Goal: Task Accomplishment & Management: Manage account settings

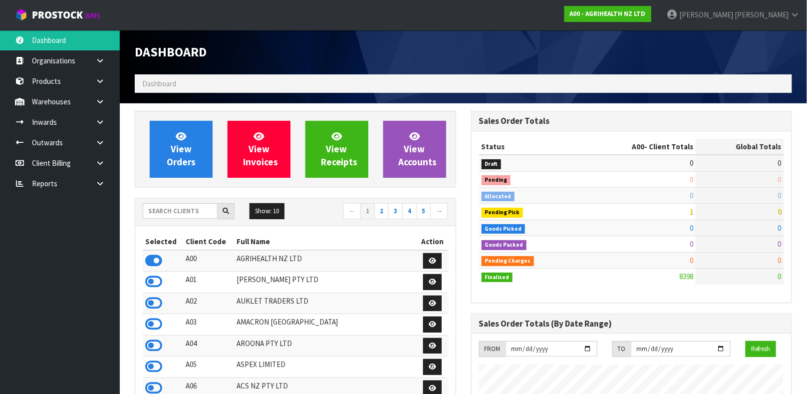
scroll to position [757, 336]
drag, startPoint x: 196, startPoint y: 211, endPoint x: 193, endPoint y: 215, distance: 5.7
click at [193, 215] on input "text" at bounding box center [180, 210] width 75 height 15
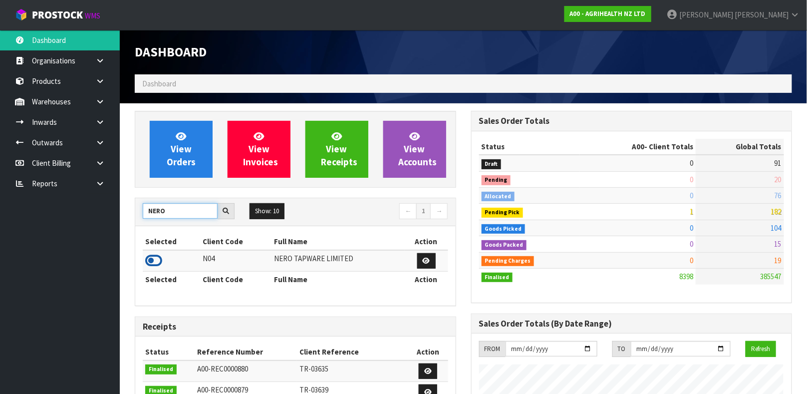
type input "NERO"
click at [154, 258] on icon at bounding box center [153, 260] width 17 height 15
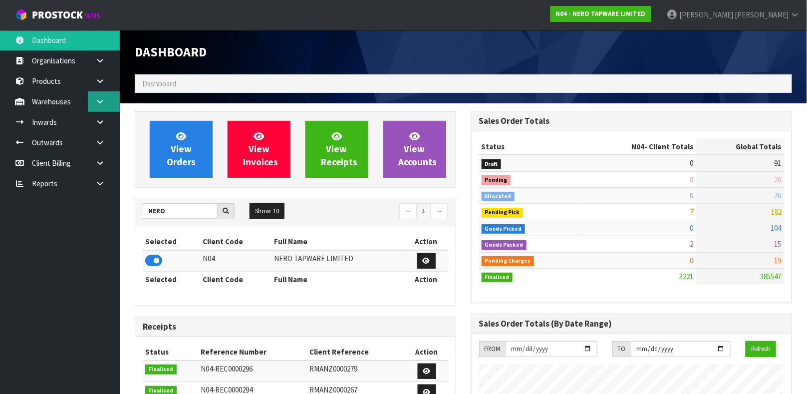
click at [95, 109] on link at bounding box center [104, 101] width 32 height 20
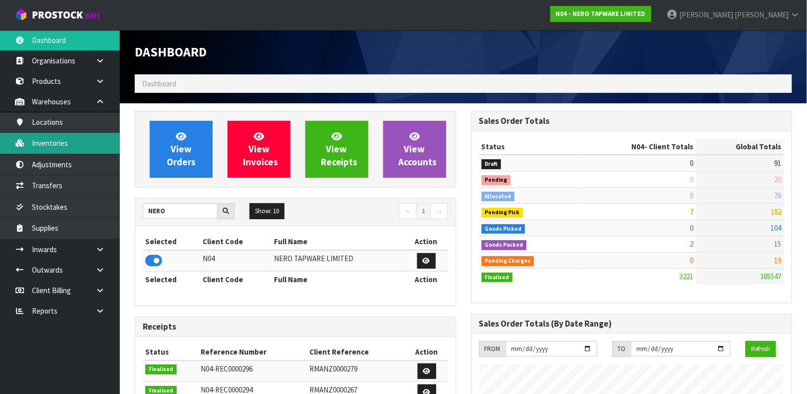
click at [85, 133] on link "Inventories" at bounding box center [60, 143] width 120 height 20
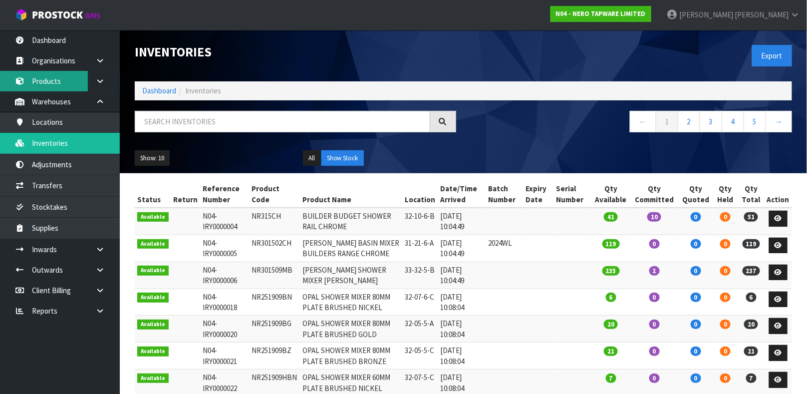
click at [72, 84] on link "Products" at bounding box center [60, 81] width 120 height 20
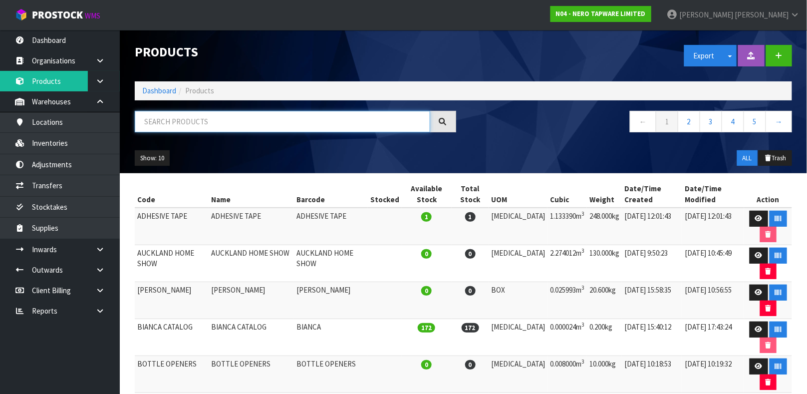
click at [168, 125] on input "text" at bounding box center [283, 121] width 296 height 21
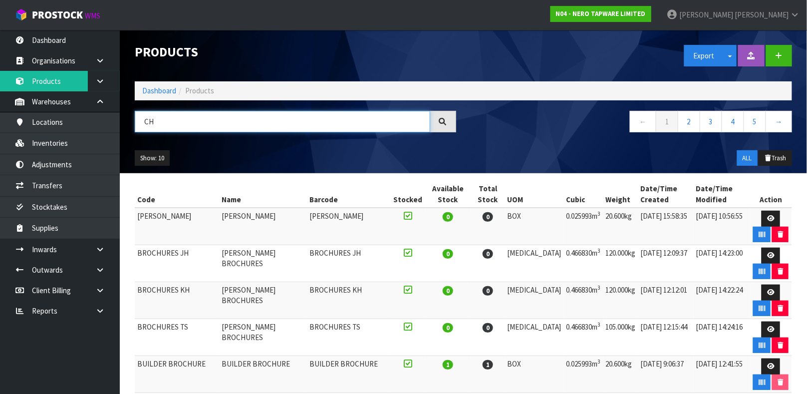
type input "C"
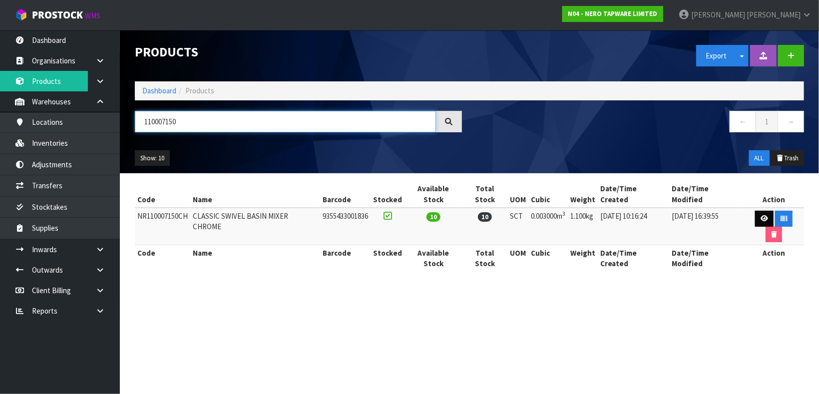
type input "110007150"
click at [755, 214] on link at bounding box center [764, 219] width 18 height 16
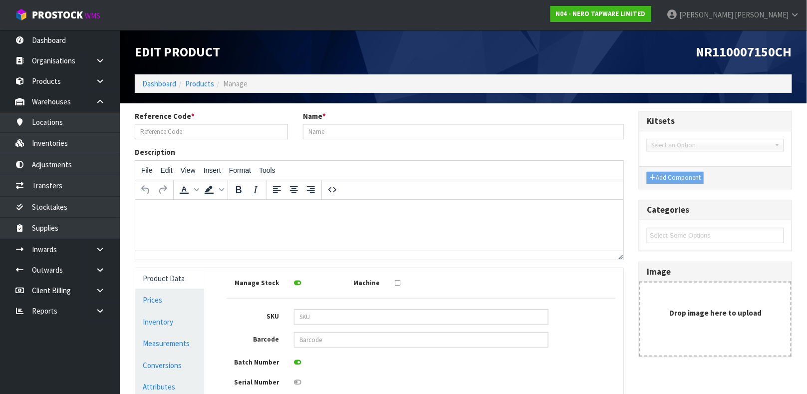
type input "NR110007150CH"
type input "CLASSIC SWIVEL BASIN MIXER CHROME"
type input "9355433001836"
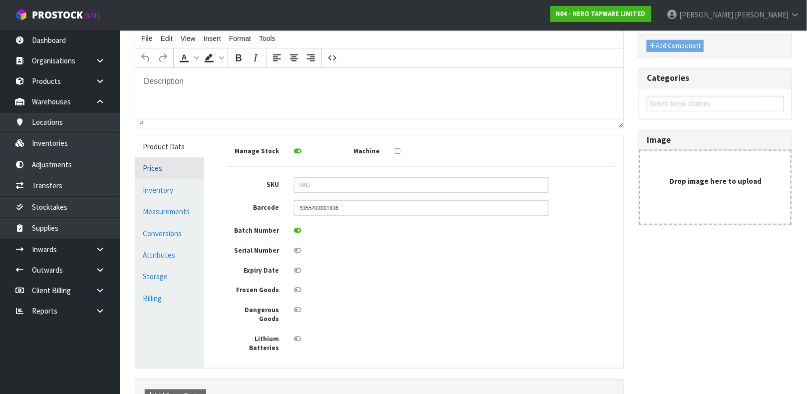
scroll to position [143, 0]
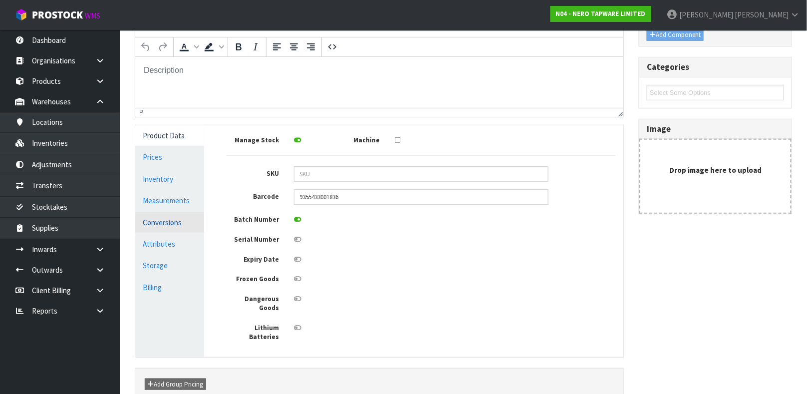
click at [176, 220] on link "Conversions" at bounding box center [169, 222] width 69 height 20
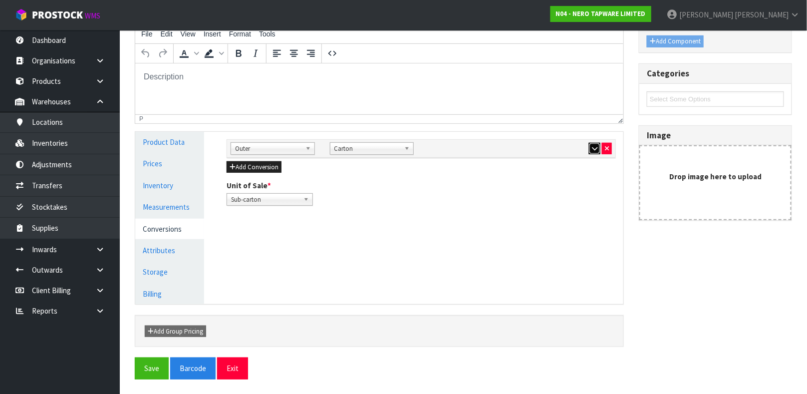
click at [590, 150] on button "button" at bounding box center [594, 149] width 11 height 12
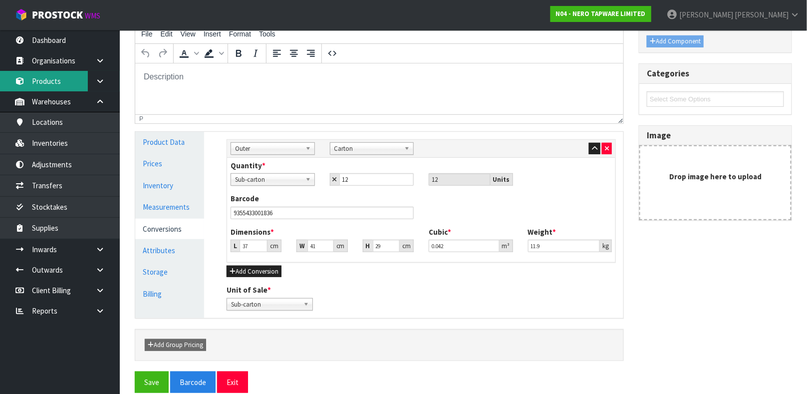
click at [58, 83] on link "Products" at bounding box center [60, 81] width 120 height 20
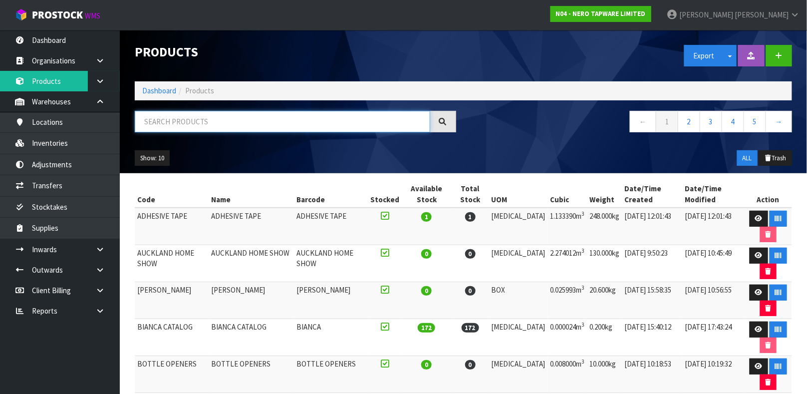
click at [186, 126] on input "text" at bounding box center [283, 121] width 296 height 21
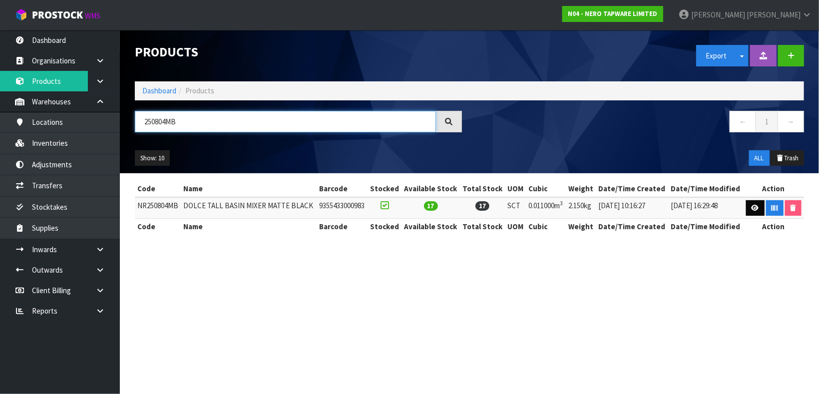
type input "250804MB"
click at [751, 207] on icon at bounding box center [754, 208] width 7 height 6
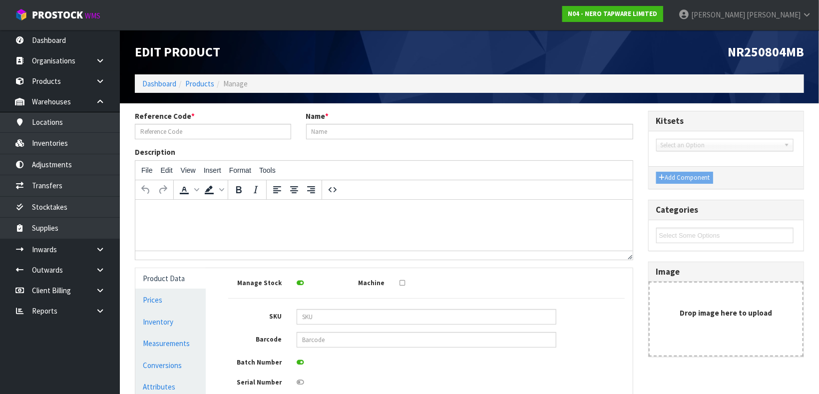
type input "NR250804MB"
type input "DOLCE TALL BASIN MIXER MATTE BLACK"
type input "9355433000983"
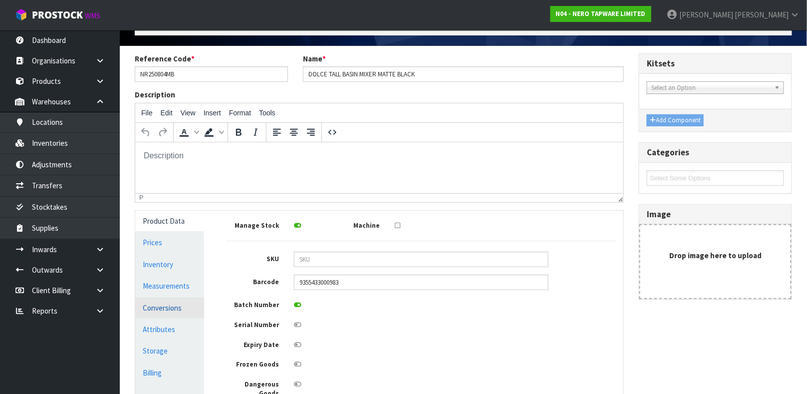
click at [152, 307] on link "Conversions" at bounding box center [169, 308] width 69 height 20
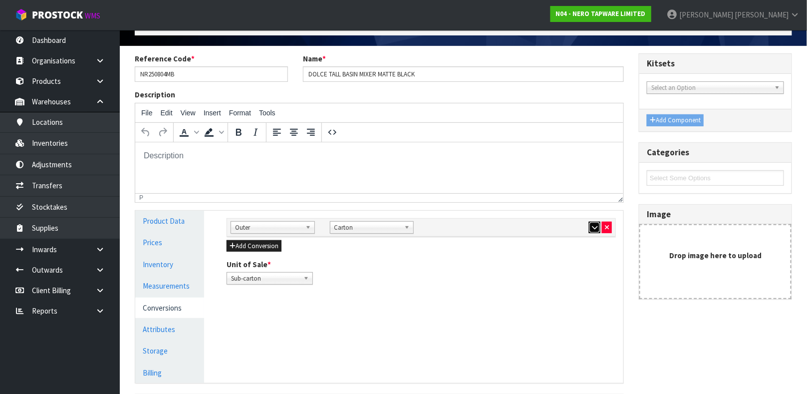
click at [589, 227] on button "button" at bounding box center [594, 228] width 11 height 12
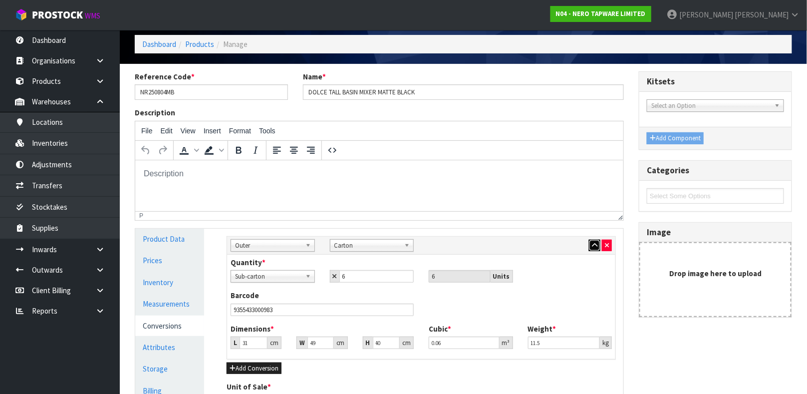
scroll to position [75, 0]
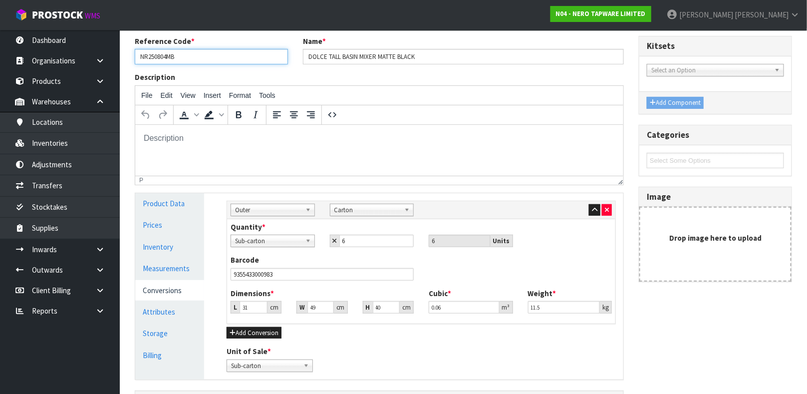
click at [212, 57] on input "NR250804MB" at bounding box center [211, 56] width 153 height 15
type input "NR110007150CH"
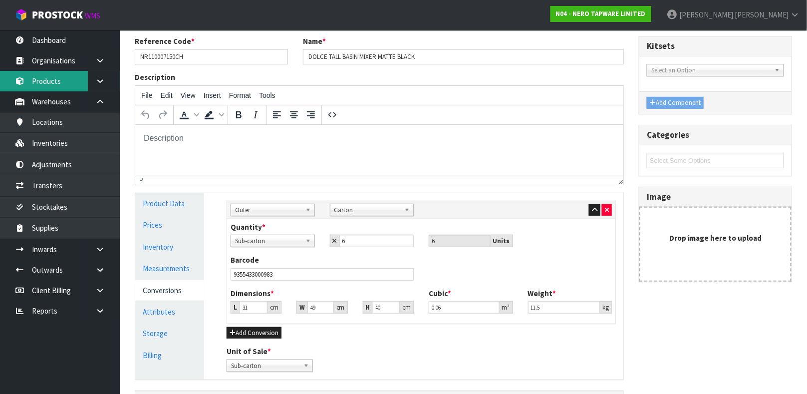
click at [55, 84] on link "Products" at bounding box center [60, 81] width 120 height 20
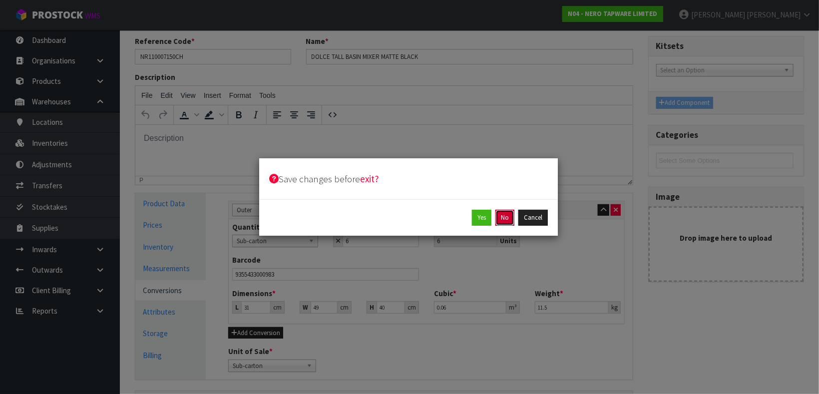
click at [501, 221] on button "No" at bounding box center [504, 218] width 19 height 16
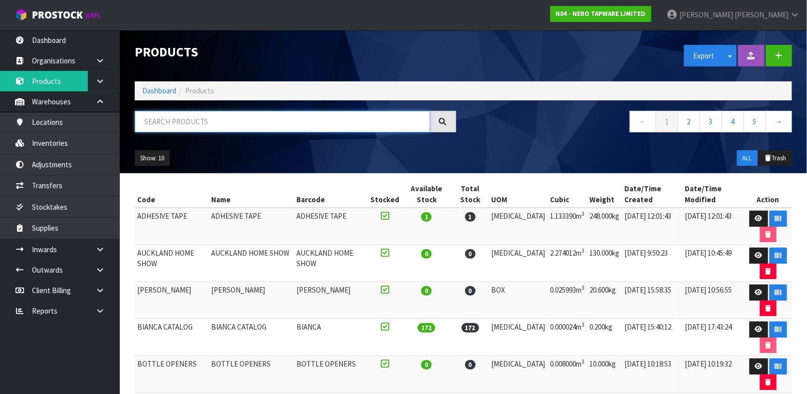
click at [245, 122] on input "text" at bounding box center [283, 121] width 296 height 21
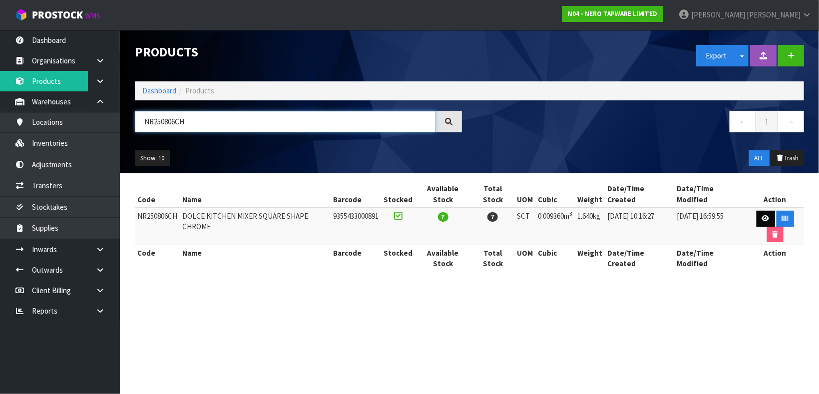
type input "NR250806CH"
click at [763, 223] on link at bounding box center [765, 219] width 18 height 16
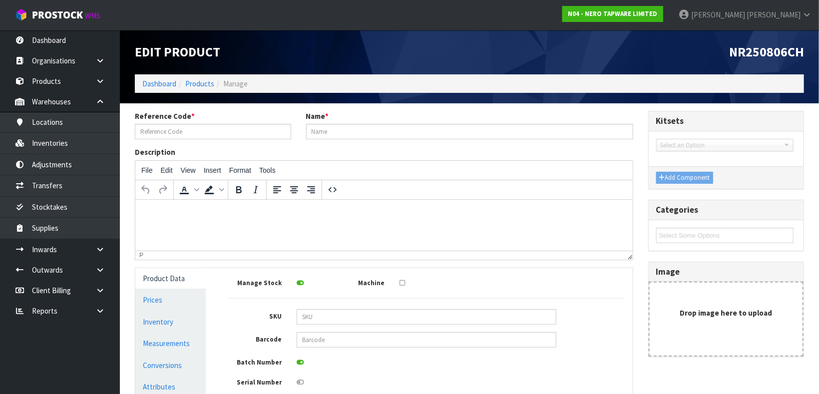
type input "NR250806CH"
type input "DOLCE KITCHEN MIXER SQUARE SHAPE CHROME"
type input "9355433000891"
type input "39"
type input "8"
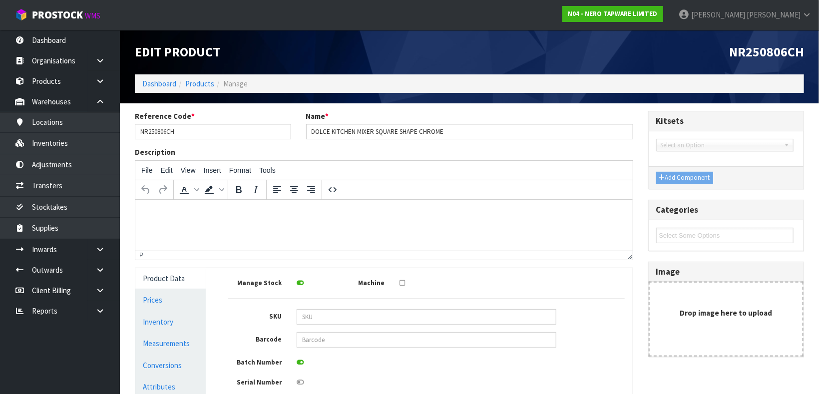
type input "30"
type input "0.00936"
type input "1.64"
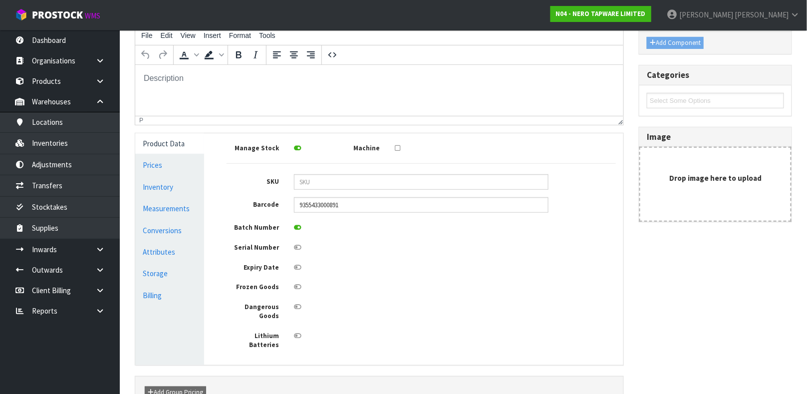
scroll to position [150, 0]
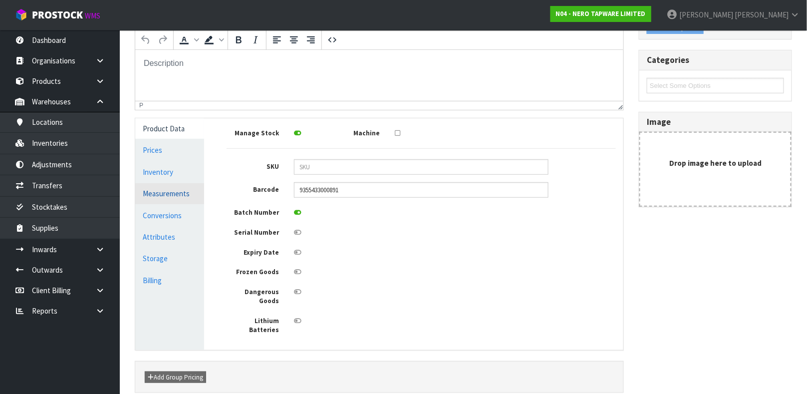
click at [181, 195] on link "Measurements" at bounding box center [169, 193] width 69 height 20
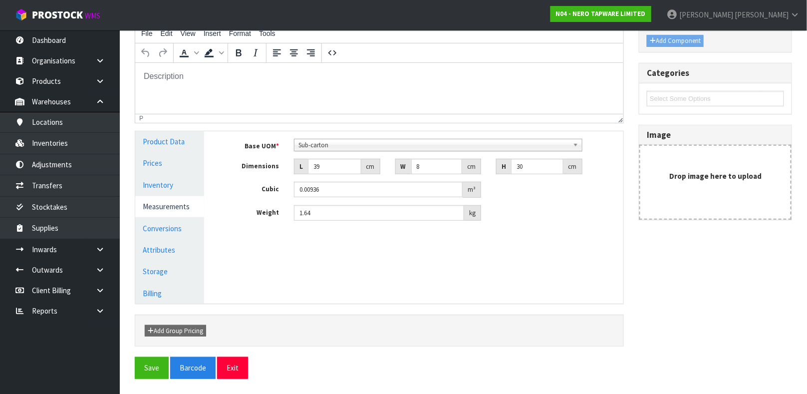
scroll to position [136, 0]
click at [331, 169] on input "39" at bounding box center [334, 166] width 53 height 15
type input "3"
type input "0.00072"
type input "30"
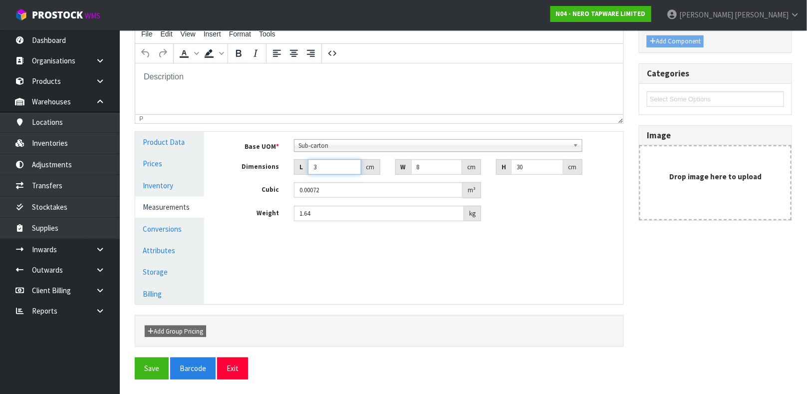
type input "0.0072"
type input "30"
type input "4"
type input "0.0036"
type input "40"
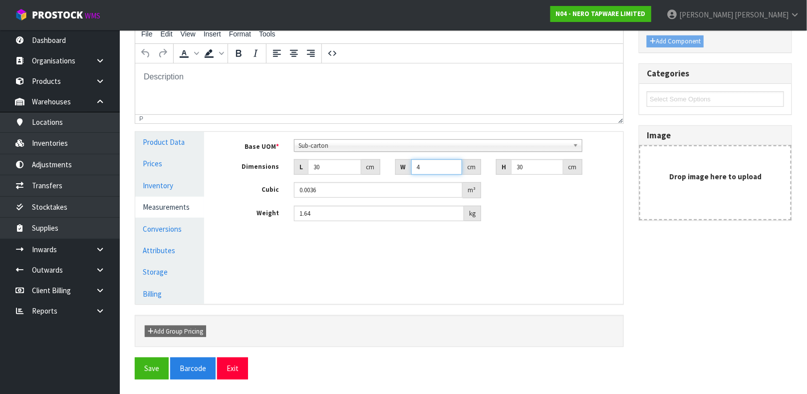
type input "0.036"
type input "40"
type input "8"
type input "0.0096"
type input "8"
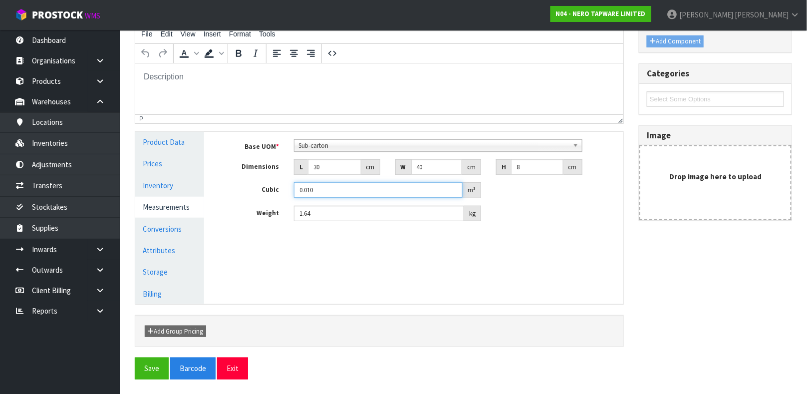
type input "0.010"
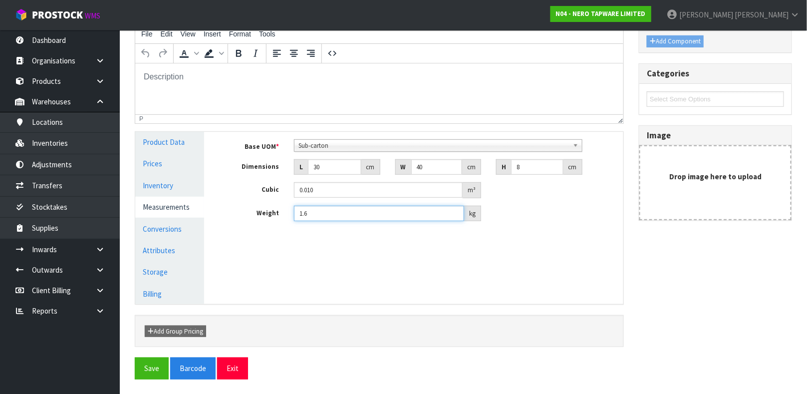
type input "1.64"
click at [163, 228] on link "Conversions" at bounding box center [169, 229] width 69 height 20
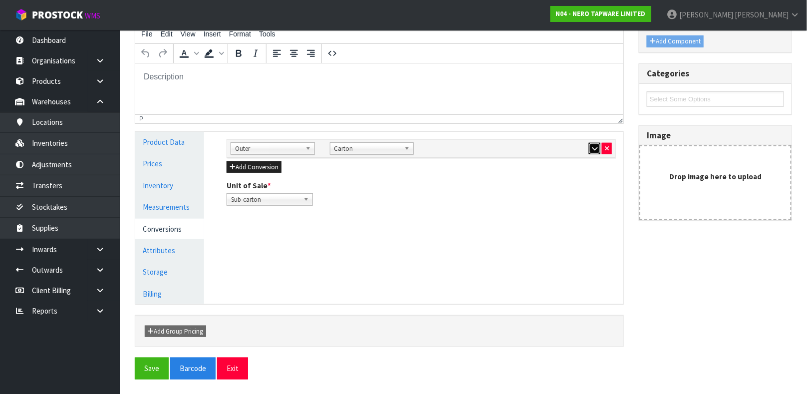
click at [592, 149] on icon "button" at bounding box center [594, 148] width 5 height 6
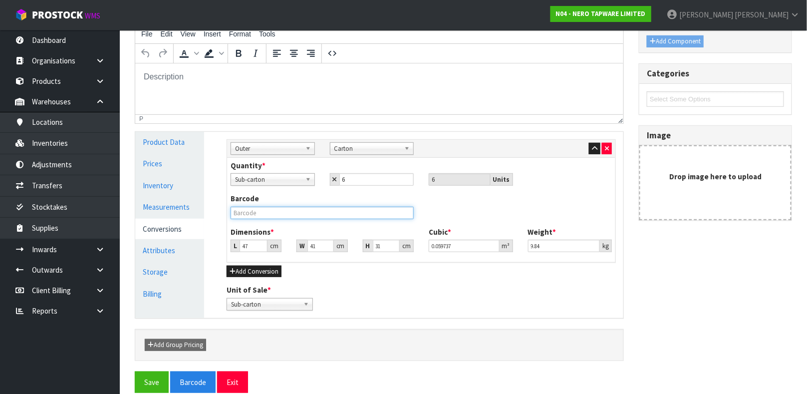
click at [329, 213] on input "text" at bounding box center [322, 213] width 183 height 12
type input "9355433000891"
click at [135, 371] on button "Save" at bounding box center [152, 381] width 34 height 21
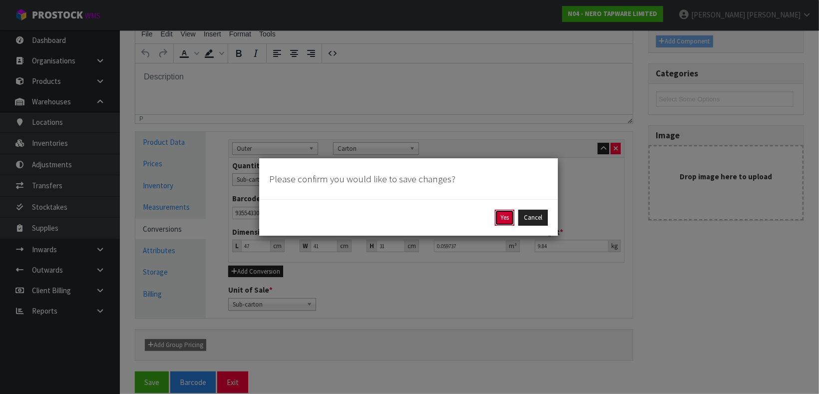
click at [498, 220] on button "Yes" at bounding box center [504, 218] width 19 height 16
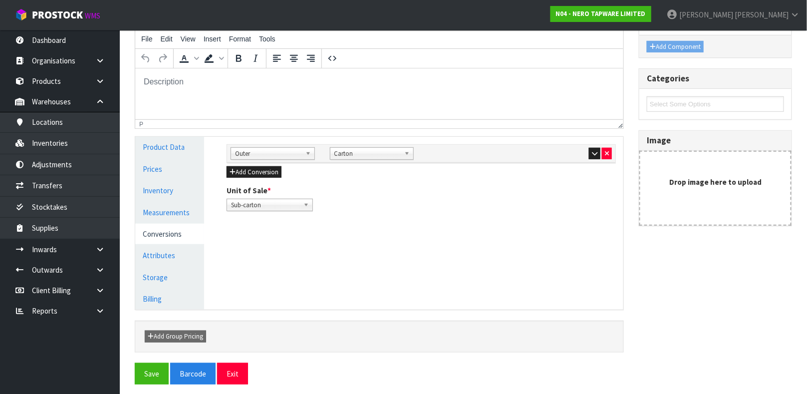
scroll to position [173, 0]
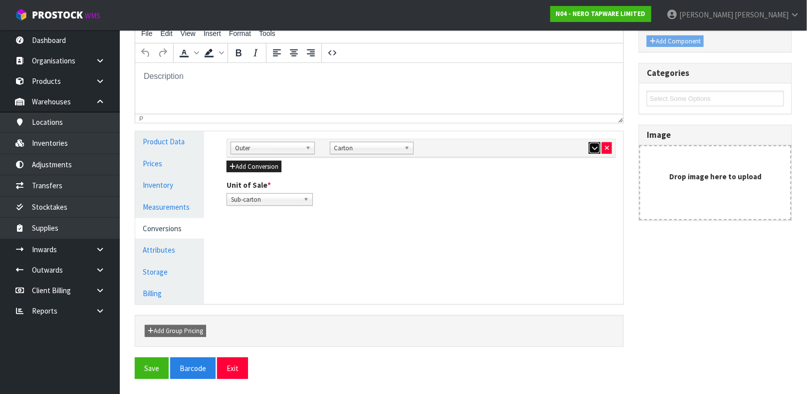
click at [597, 148] on icon "button" at bounding box center [594, 148] width 5 height 6
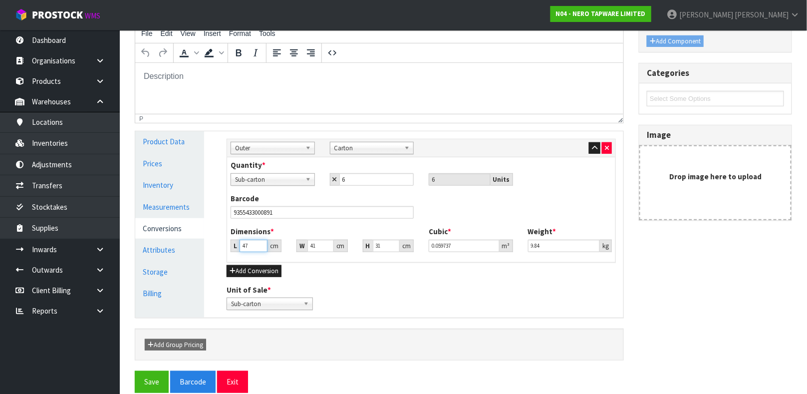
click at [250, 247] on input "47" at bounding box center [254, 246] width 28 height 12
type input "4"
type input "0.005084"
type input "42"
type input "0.053382"
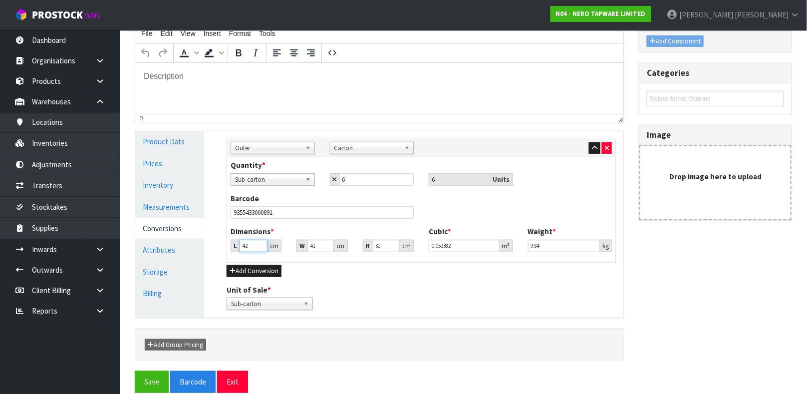
type input "42"
type input "4"
type input "0.005208"
type input "49"
type input "0.063798"
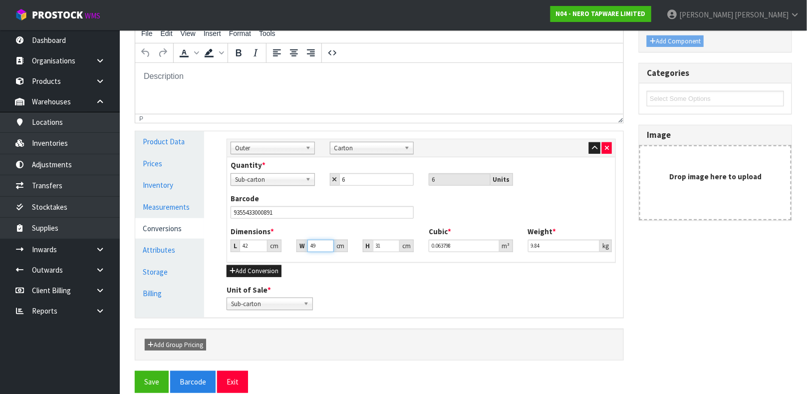
type input "49"
type input "3"
type input "0.006174"
type input "32"
type input "0.065856"
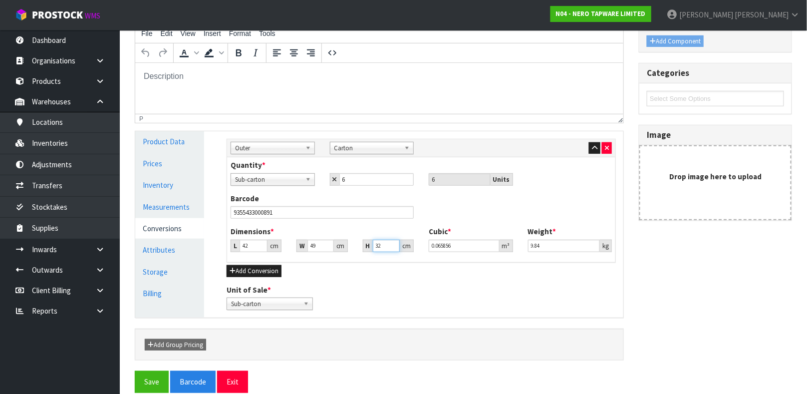
type input "32"
type input "0.064"
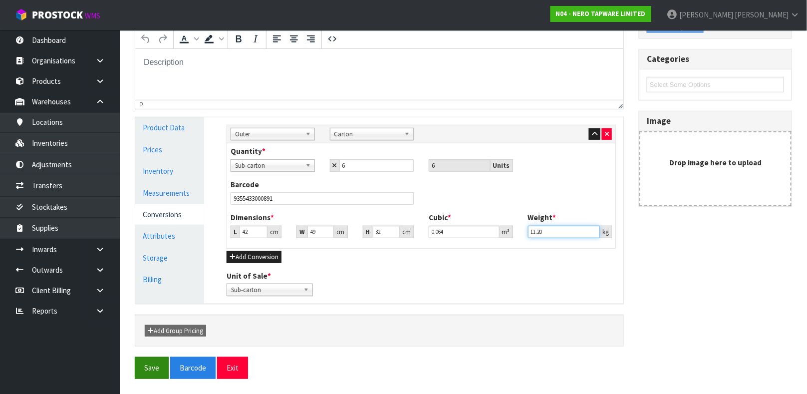
type input "11.20"
click at [149, 367] on button "Save" at bounding box center [152, 367] width 34 height 21
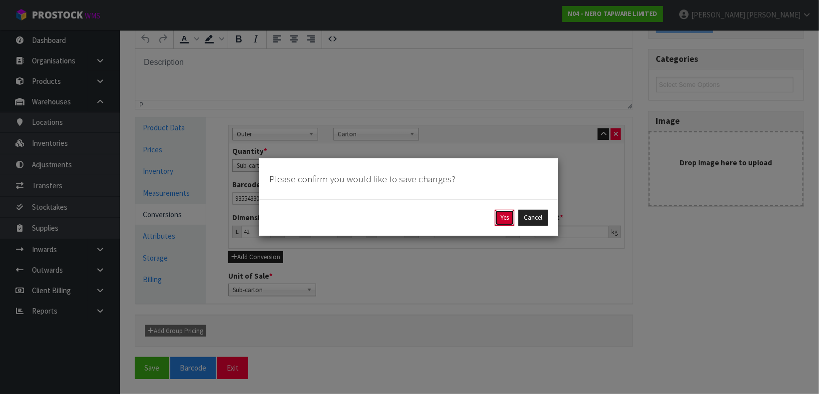
click at [499, 220] on button "Yes" at bounding box center [504, 218] width 19 height 16
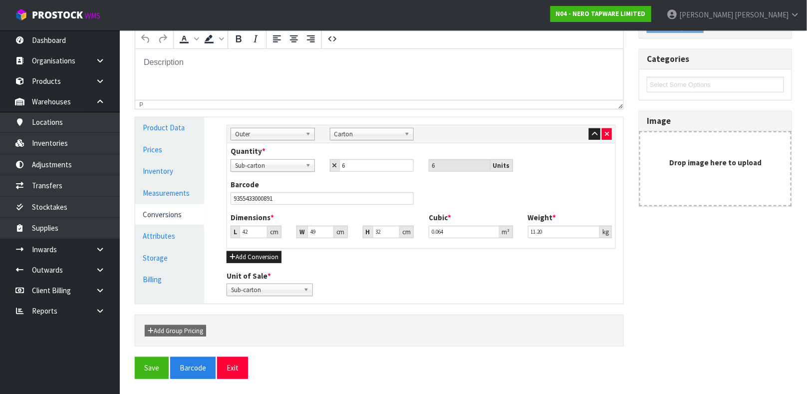
scroll to position [0, 0]
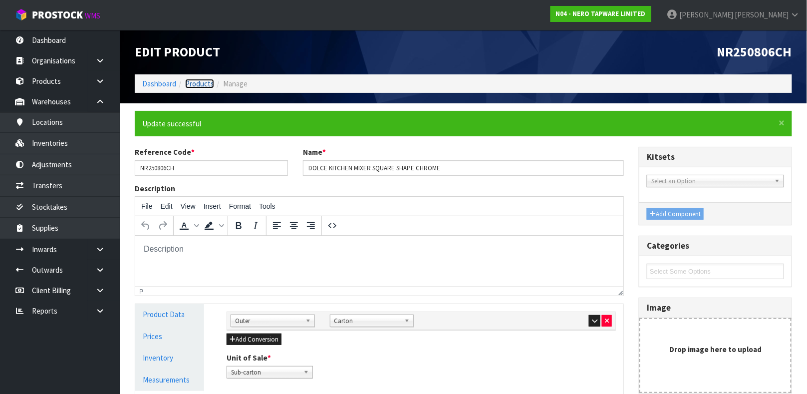
click at [204, 83] on link "Products" at bounding box center [199, 83] width 29 height 9
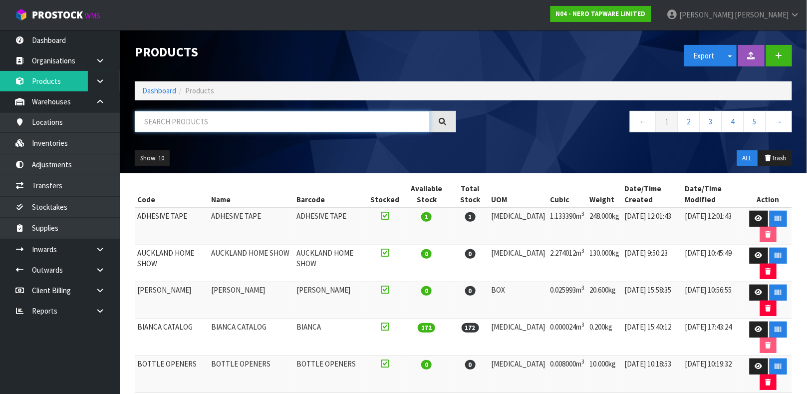
click at [200, 120] on input "text" at bounding box center [283, 121] width 296 height 21
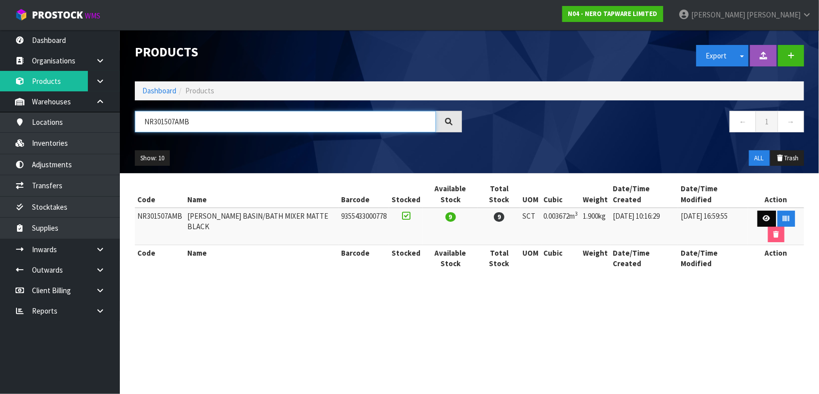
type input "NR301507AMB"
click at [761, 224] on link at bounding box center [766, 219] width 18 height 16
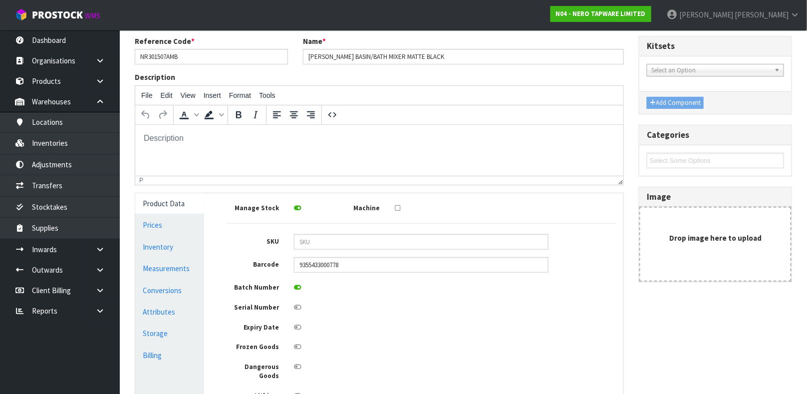
scroll to position [150, 0]
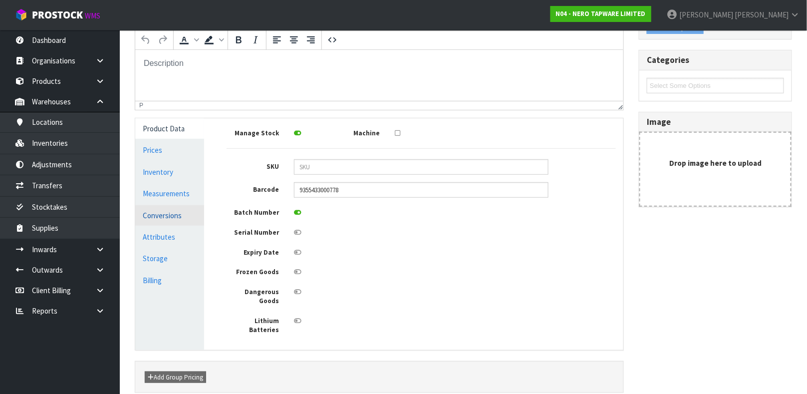
click at [176, 214] on link "Conversions" at bounding box center [169, 215] width 69 height 20
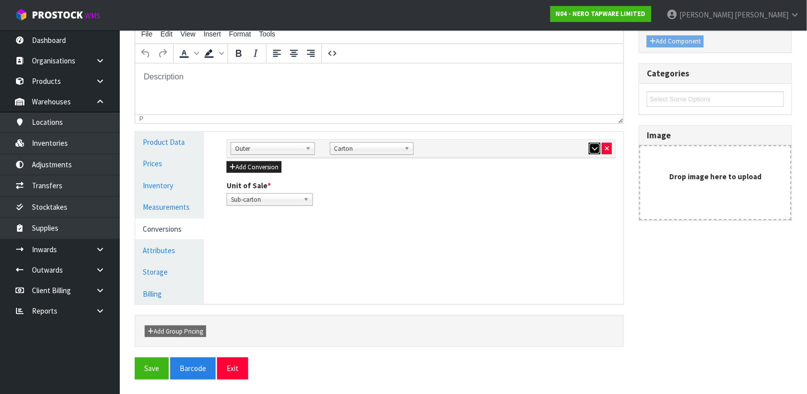
click at [594, 150] on icon "button" at bounding box center [594, 148] width 5 height 6
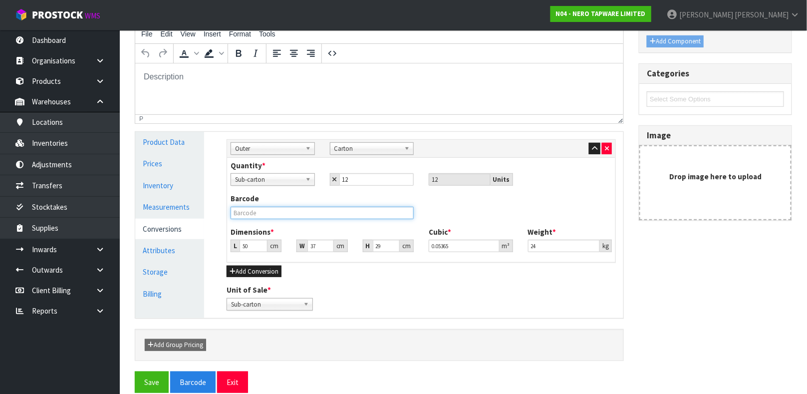
click at [336, 213] on input "text" at bounding box center [322, 213] width 183 height 12
click at [253, 247] on input "50" at bounding box center [254, 246] width 28 height 12
type input "5"
type input "0.005365"
type input "0.000001"
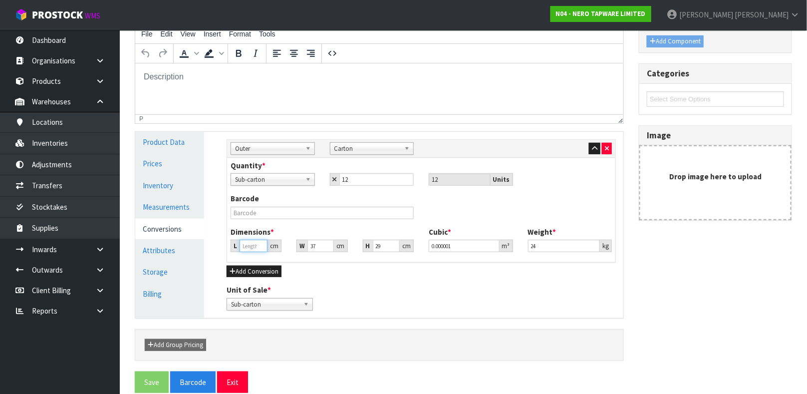
type input "3"
type input "0.003219"
type input "39"
type input "0.041847"
type input "39"
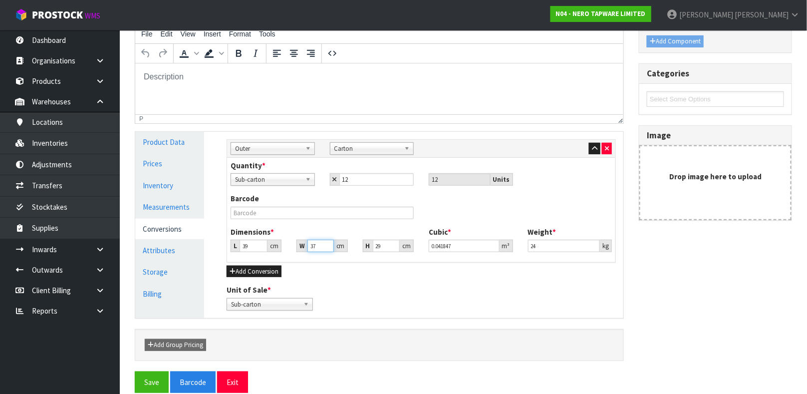
type input "5"
type input "0.005655"
type input "52"
type input "0.058812"
type input "52"
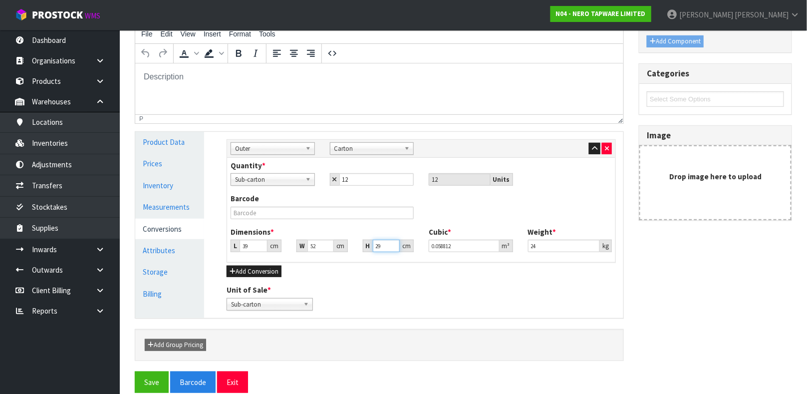
type input "3"
type input "0.006084"
type input "31"
type input "0.062868"
type input "31"
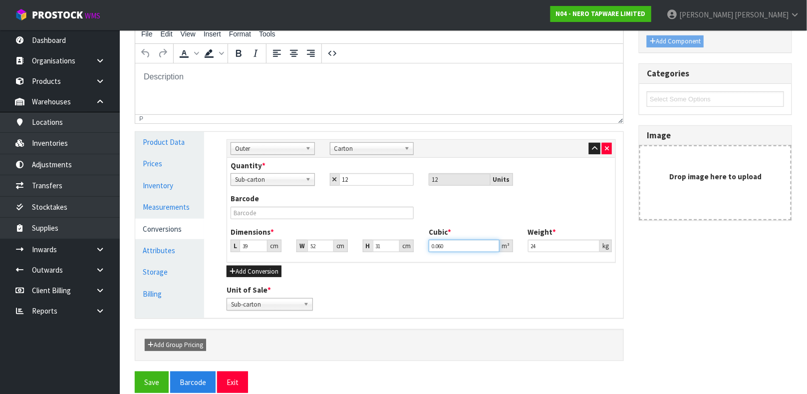
type input "0.060"
type input "24.55"
click at [263, 213] on input "text" at bounding box center [322, 213] width 183 height 12
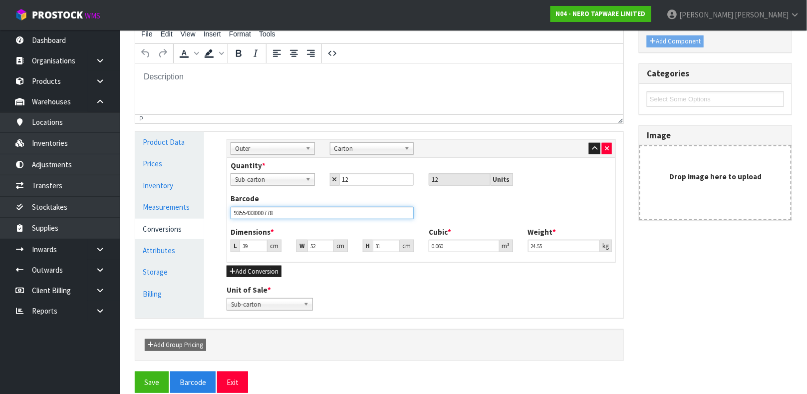
type input "9355433000778"
click at [135, 371] on button "Save" at bounding box center [152, 381] width 34 height 21
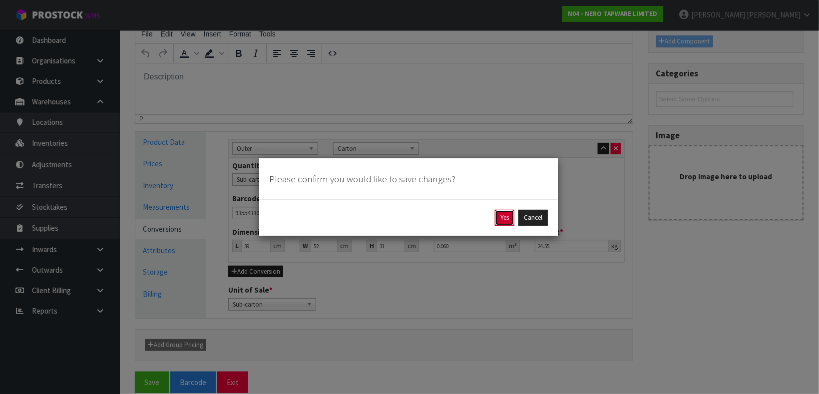
click at [498, 216] on button "Yes" at bounding box center [504, 218] width 19 height 16
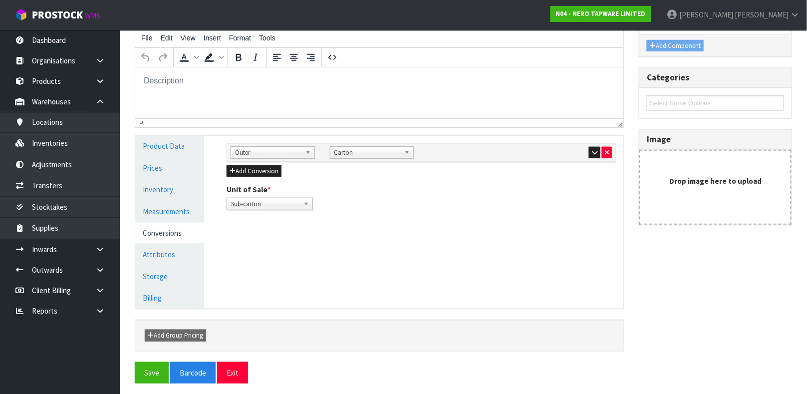
scroll to position [173, 0]
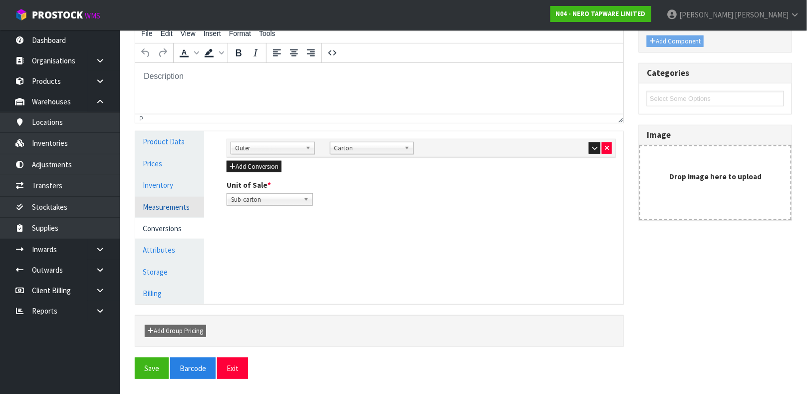
click at [155, 207] on link "Measurements" at bounding box center [169, 207] width 69 height 20
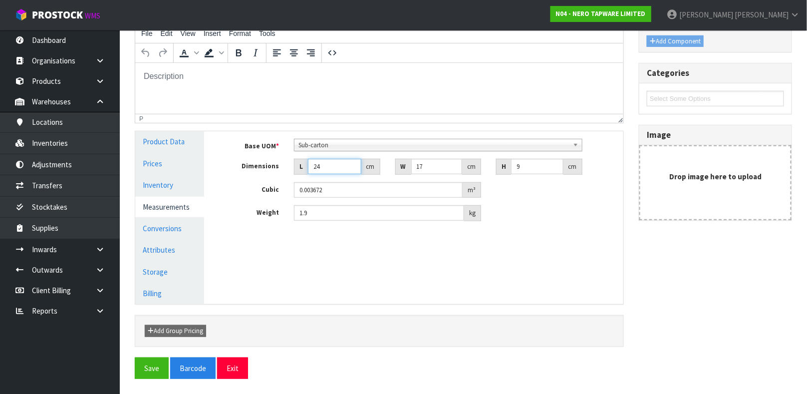
click at [322, 169] on input "24" at bounding box center [334, 166] width 53 height 15
type input "2"
type input "0.000306"
type input "26"
type input "0.003978"
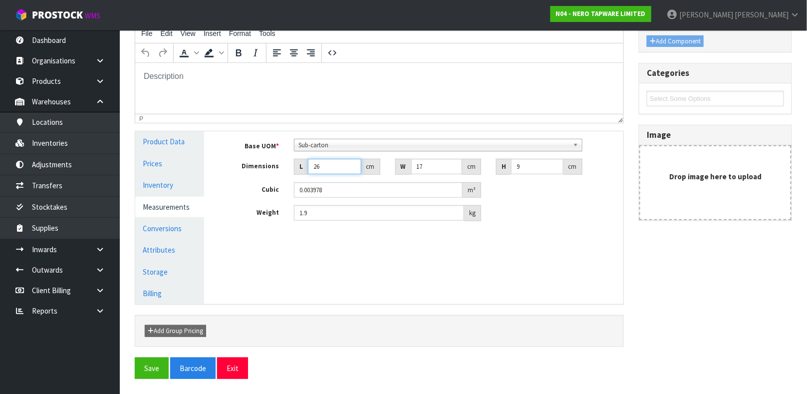
type input "26"
type input "1"
type input "0.000234"
type input "18"
type input "0.004212"
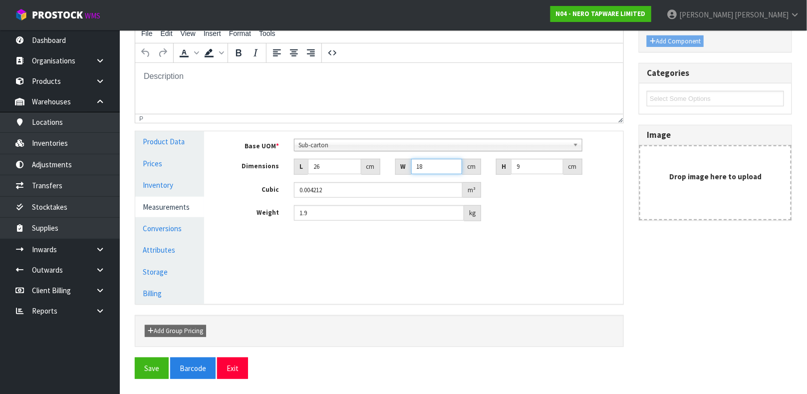
type input "18"
type input "0.004"
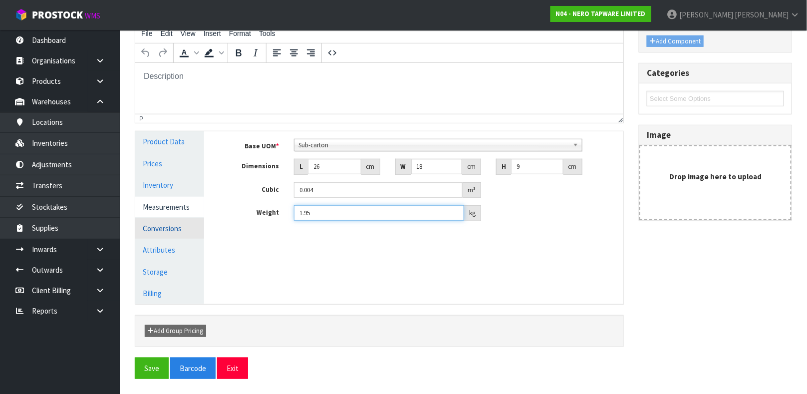
type input "1.95"
click at [168, 228] on link "Conversions" at bounding box center [169, 228] width 69 height 20
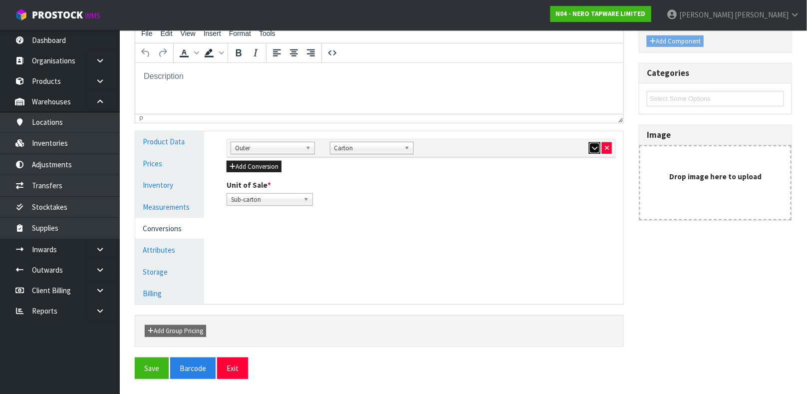
click at [590, 142] on button "button" at bounding box center [594, 148] width 11 height 12
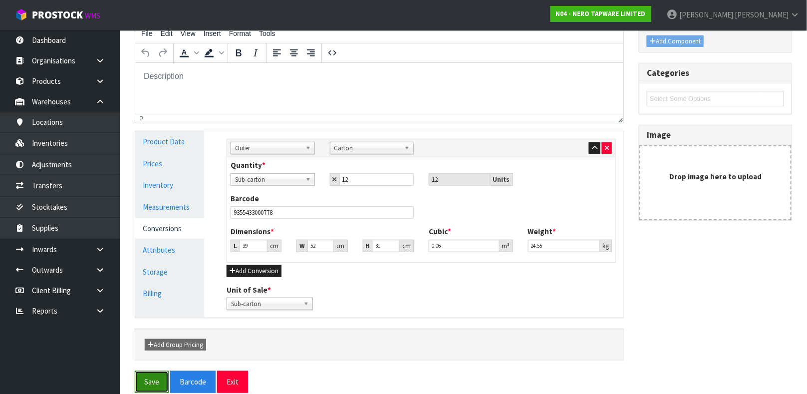
click at [145, 378] on button "Save" at bounding box center [152, 381] width 34 height 21
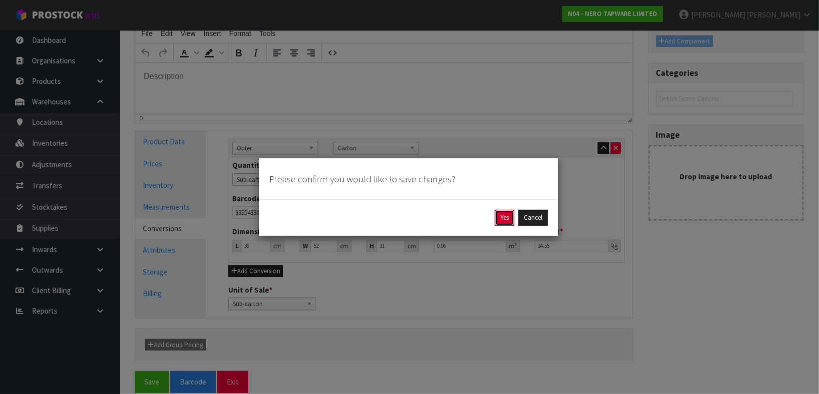
click at [502, 214] on button "Yes" at bounding box center [504, 218] width 19 height 16
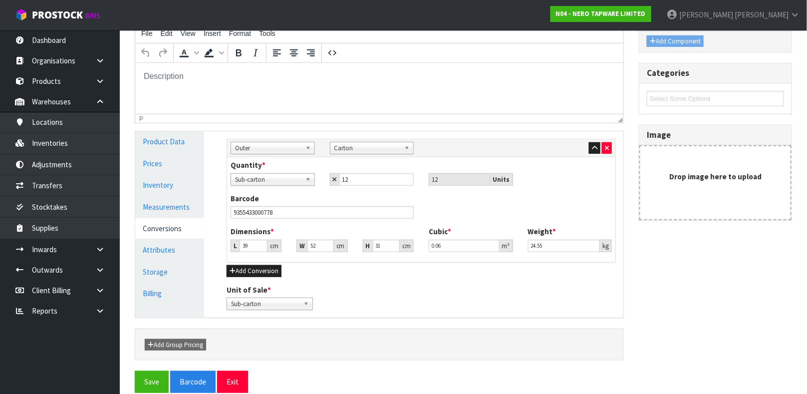
scroll to position [0, 0]
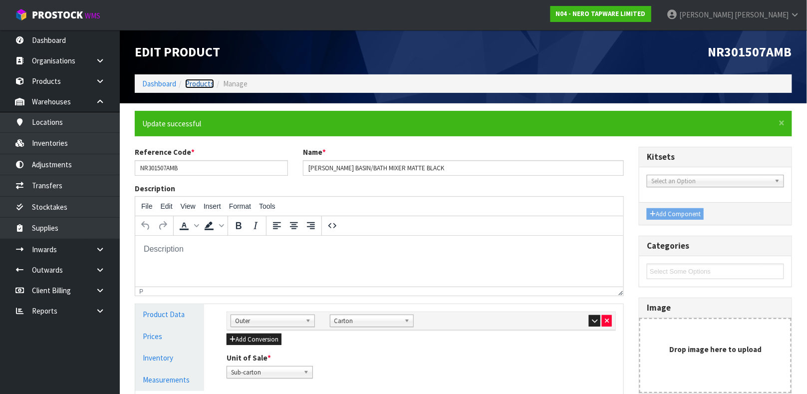
click at [202, 83] on link "Products" at bounding box center [199, 83] width 29 height 9
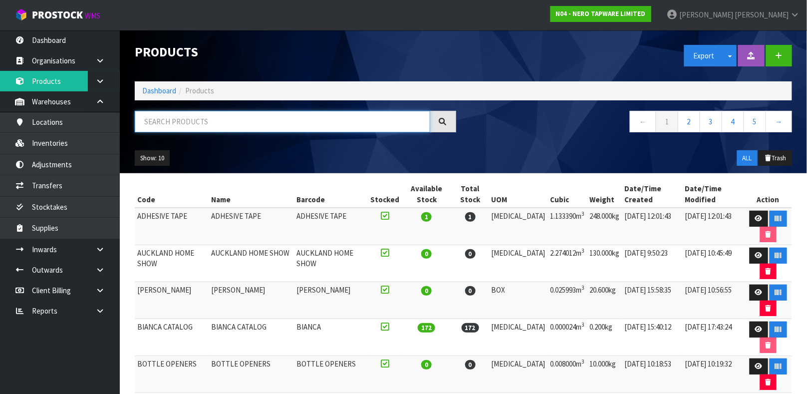
click at [184, 121] on input "text" at bounding box center [283, 121] width 296 height 21
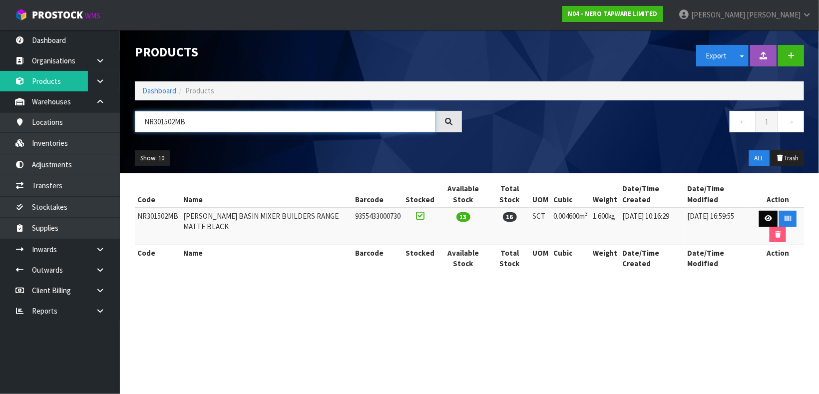
type input "NR301502MB"
click at [764, 222] on icon at bounding box center [767, 218] width 7 height 6
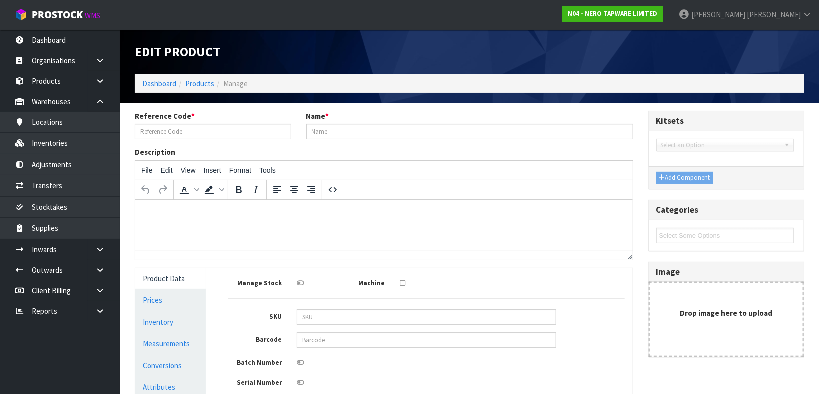
type input "NR301502MB"
type input "[PERSON_NAME] BASIN MIXER BUILDERS RANGE MATTE BLACK"
type input "9355433000730"
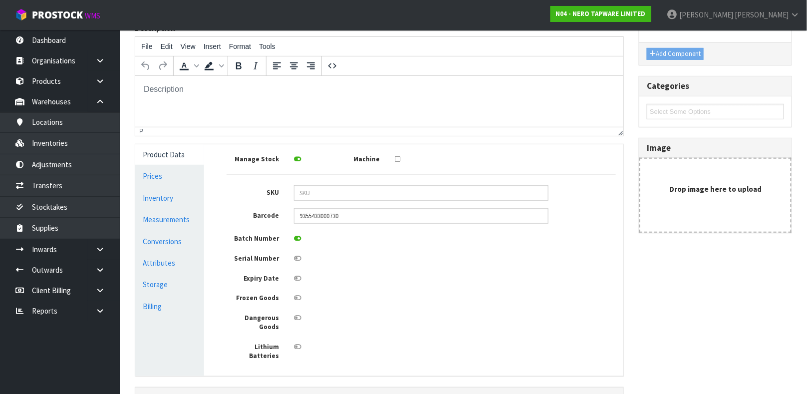
scroll to position [150, 0]
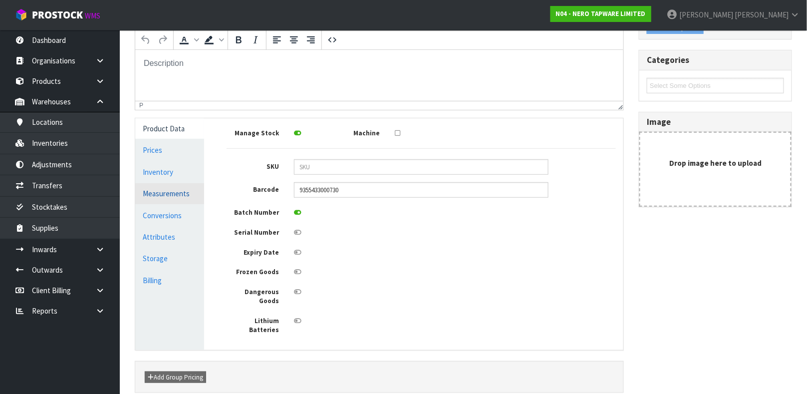
click at [160, 192] on link "Measurements" at bounding box center [169, 193] width 69 height 20
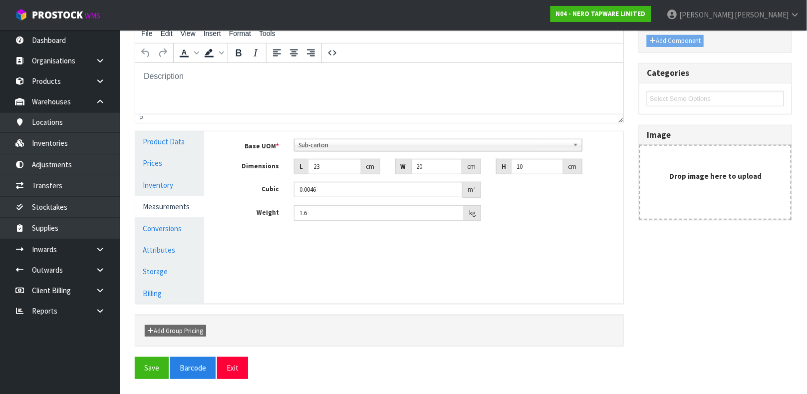
scroll to position [136, 0]
click at [323, 165] on input "23" at bounding box center [334, 166] width 53 height 15
type input "2"
type input "0.0004"
type input "24"
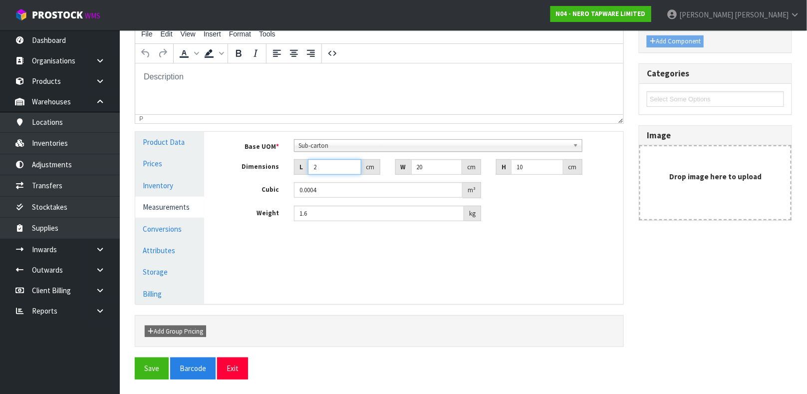
type input "0.0048"
type input "24"
type input "2"
type input "0.00048"
type input "24"
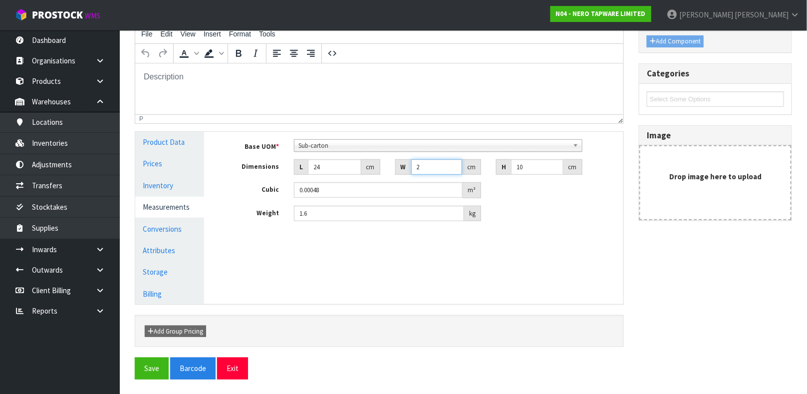
type input "0.00576"
type input "24"
type input "1"
type input "0.000576"
type input "11"
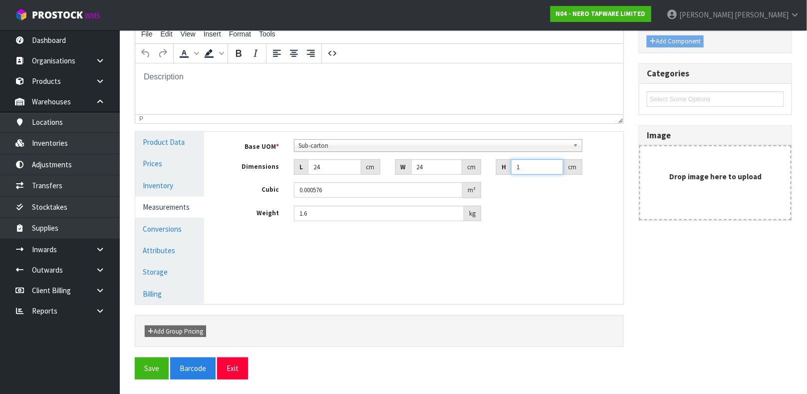
type input "0.006336"
type input "11"
type input "0.006"
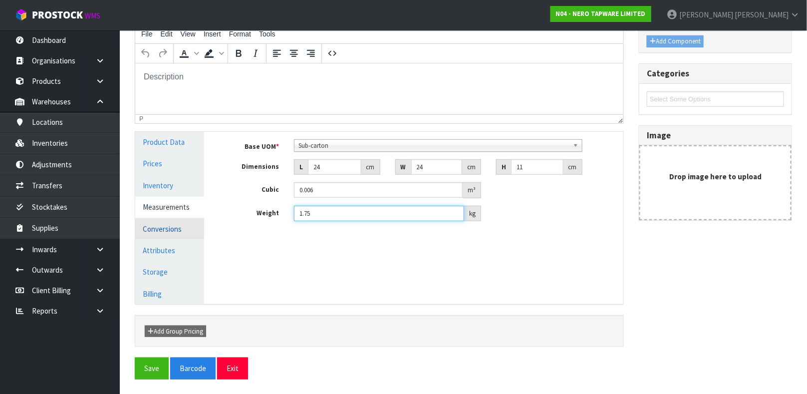
type input "1.75"
click at [167, 227] on link "Conversions" at bounding box center [169, 229] width 69 height 20
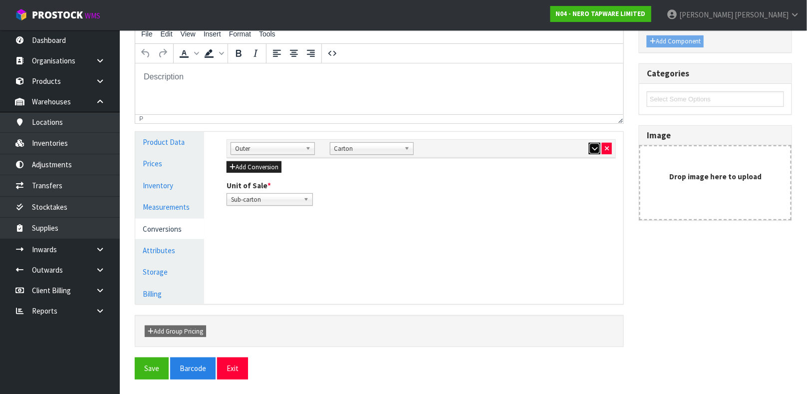
click at [597, 151] on button "button" at bounding box center [594, 149] width 11 height 12
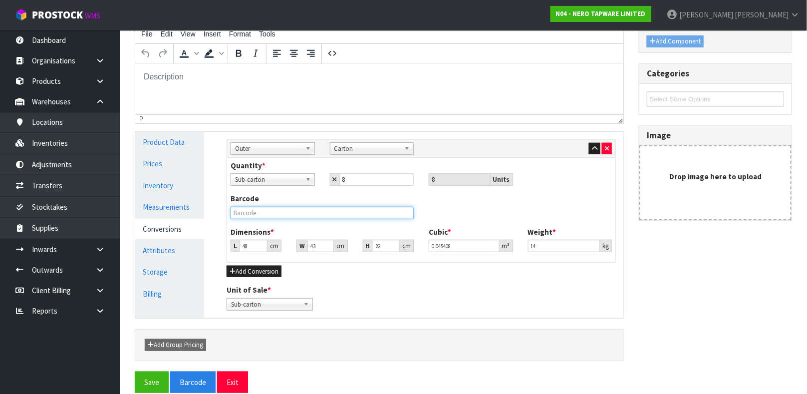
click at [365, 213] on input "text" at bounding box center [322, 213] width 183 height 12
type input "9355433000730"
click at [135, 371] on button "Save" at bounding box center [152, 381] width 34 height 21
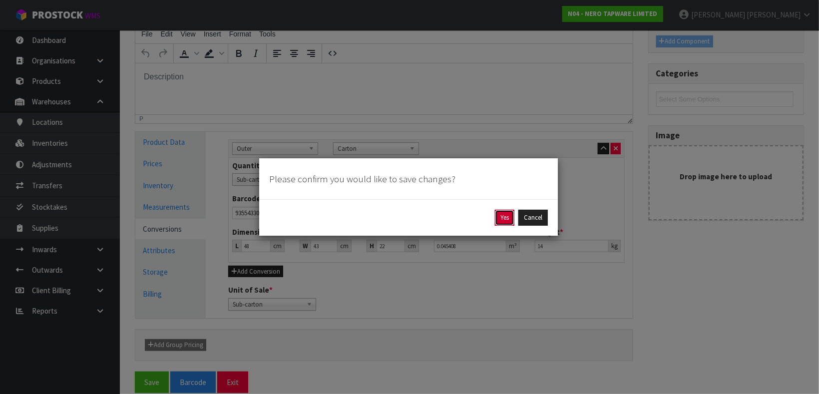
click at [503, 217] on button "Yes" at bounding box center [504, 218] width 19 height 16
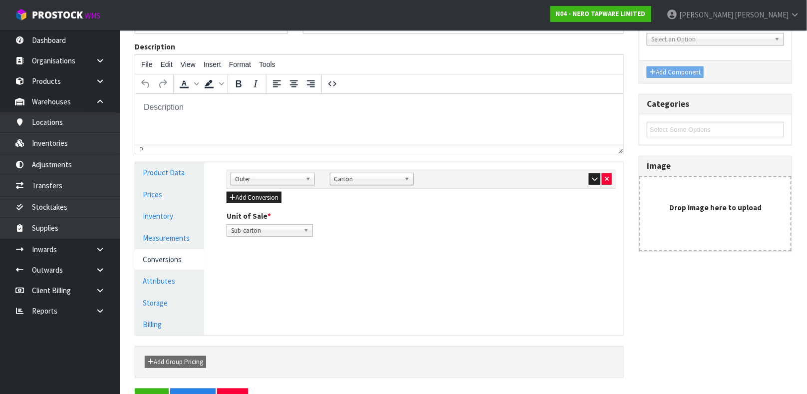
scroll to position [150, 0]
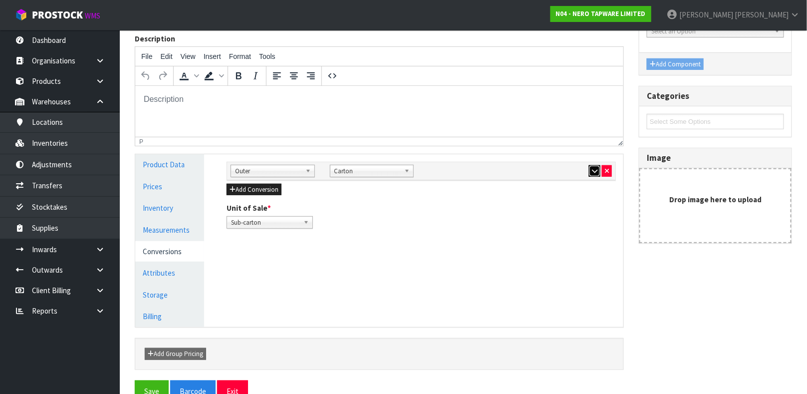
click at [592, 174] on button "button" at bounding box center [594, 171] width 11 height 12
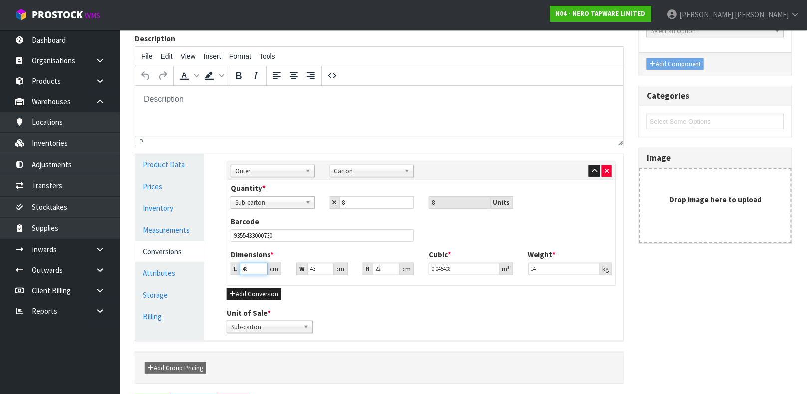
click at [252, 270] on input "48" at bounding box center [254, 269] width 28 height 12
type input "4"
type input "0.003784"
type input "42"
type input "0.039732"
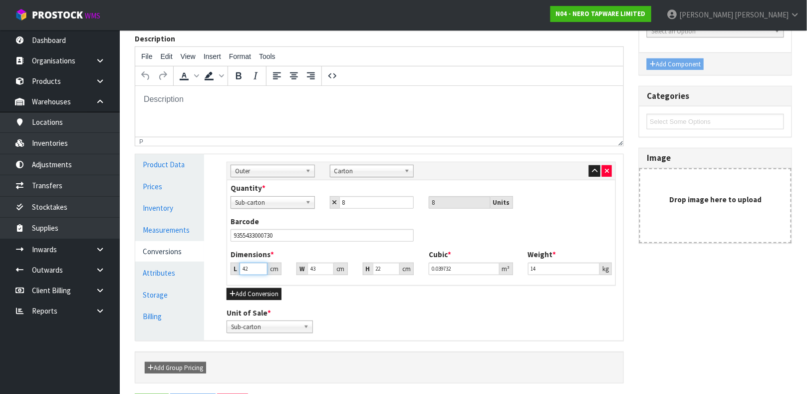
type input "427"
type input "0.403942"
click at [252, 270] on input "427" at bounding box center [254, 269] width 28 height 12
type input "42"
type input "0.039732"
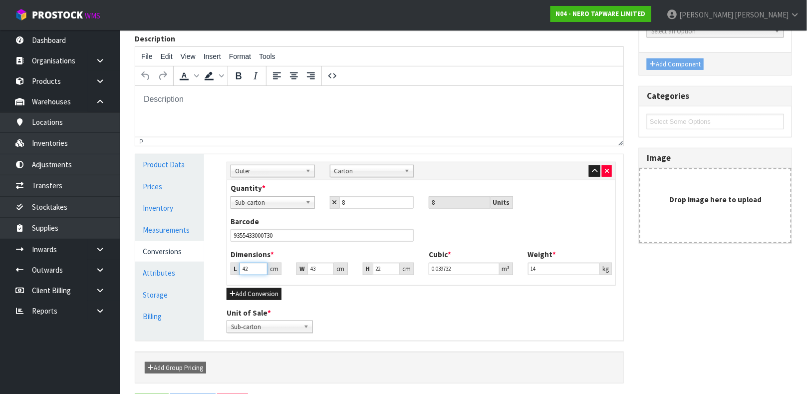
type input "4"
type input "0.003784"
type input "0.000001"
type input "2"
type input "0.001892"
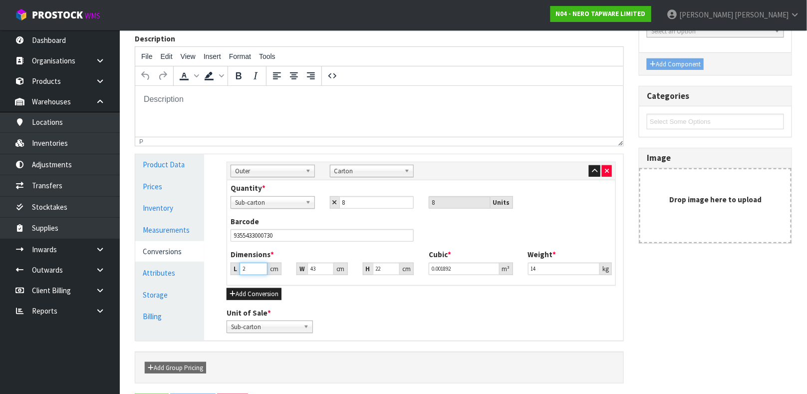
type input "27"
type input "0.025542"
type input "27"
type input "4"
type input "0.002376"
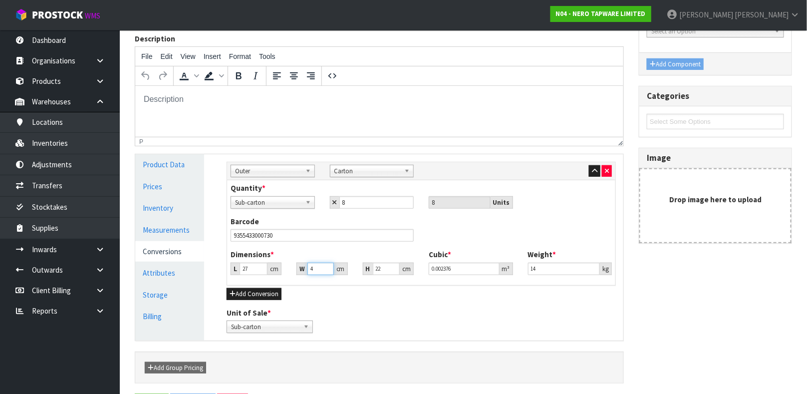
type input "45"
type input "0.02673"
type input "45"
type input "4"
type input "0.00486"
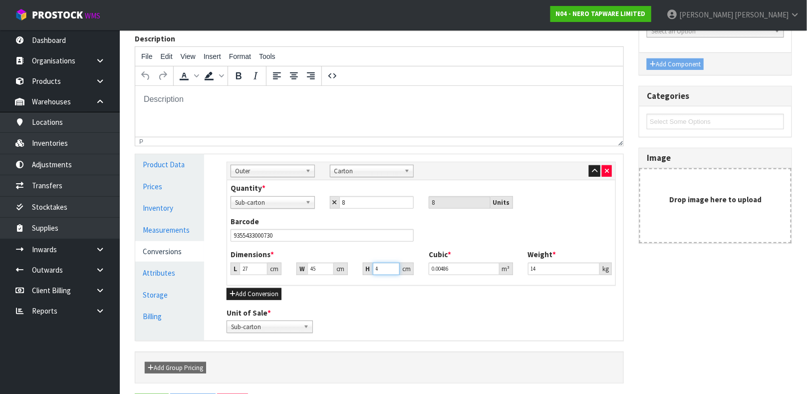
type input "49"
type input "0.059535"
type input "49"
type input "0.058"
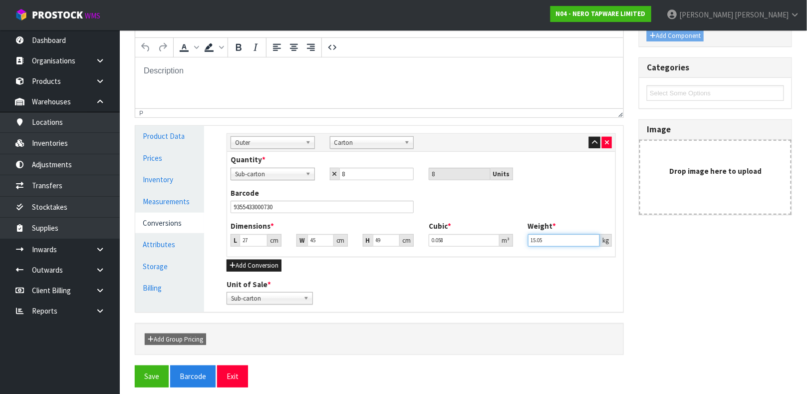
scroll to position [187, 0]
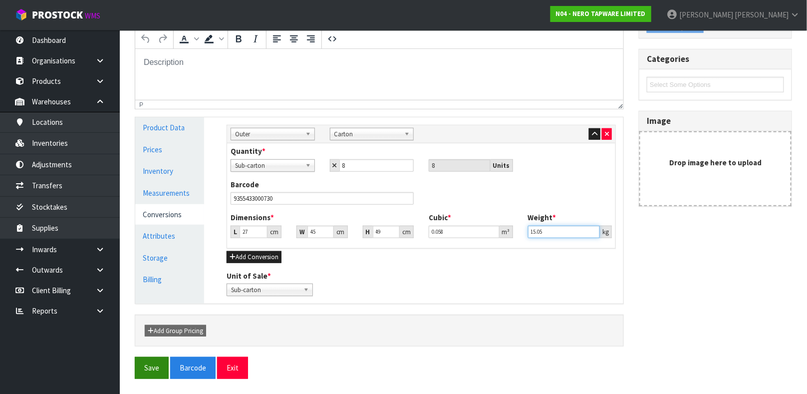
type input "15.05"
click at [154, 367] on button "Save" at bounding box center [152, 367] width 34 height 21
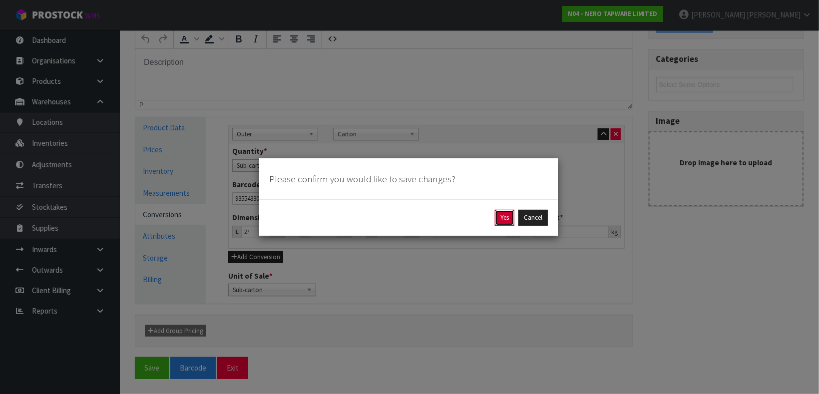
click at [505, 217] on button "Yes" at bounding box center [504, 218] width 19 height 16
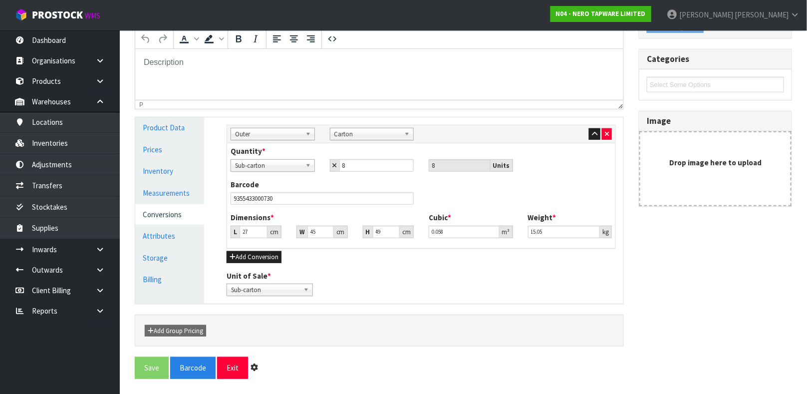
scroll to position [0, 0]
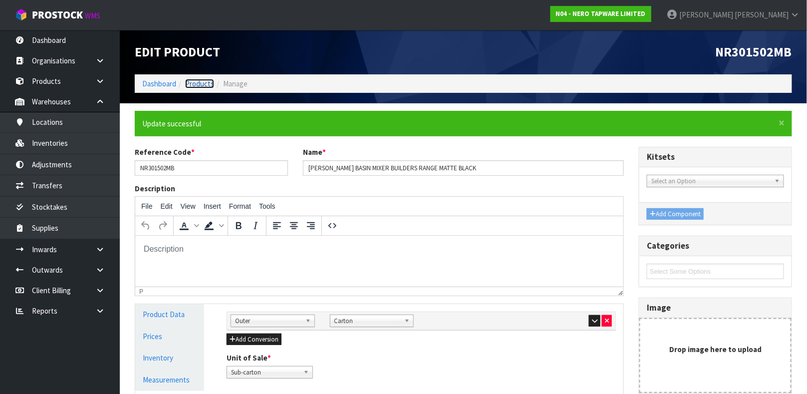
click at [197, 82] on link "Products" at bounding box center [199, 83] width 29 height 9
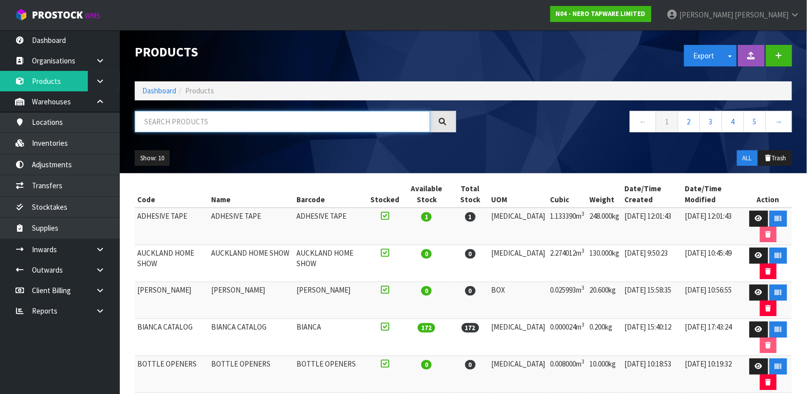
click at [183, 123] on input "text" at bounding box center [283, 121] width 296 height 21
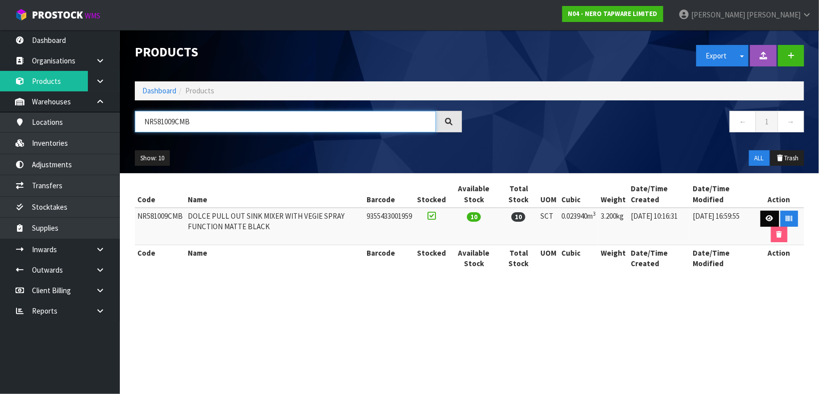
type input "NR581009CMB"
click at [766, 223] on link at bounding box center [769, 219] width 18 height 16
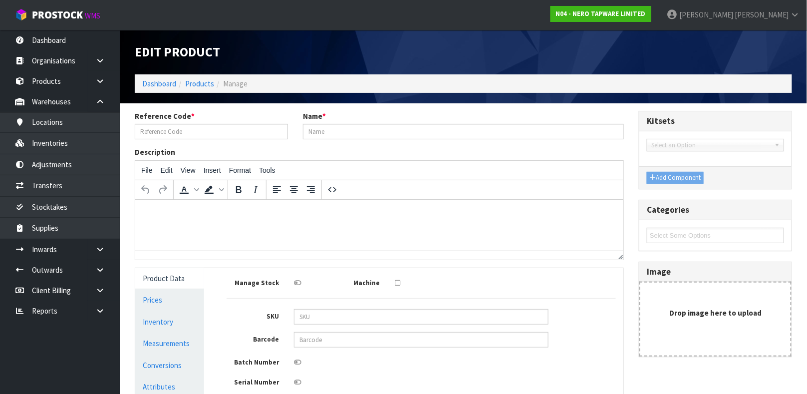
type input "NR581009CMB"
type input "DOLCE PULL OUT SINK MIXER WITH VEGIE SPRAY FUNCTION MATTE BLACK"
type input "9355433001959"
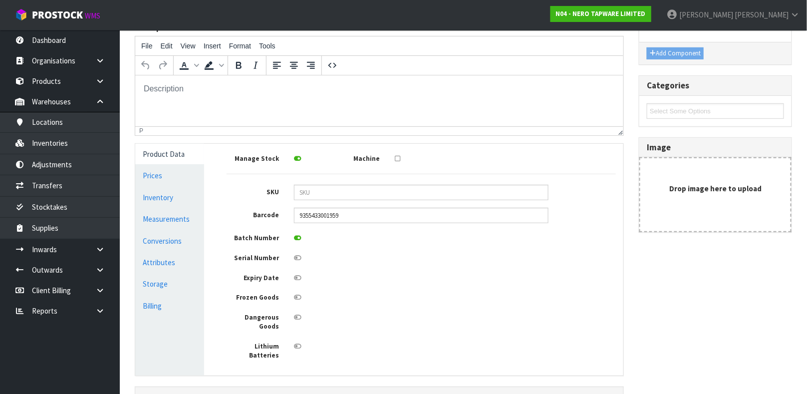
scroll to position [150, 0]
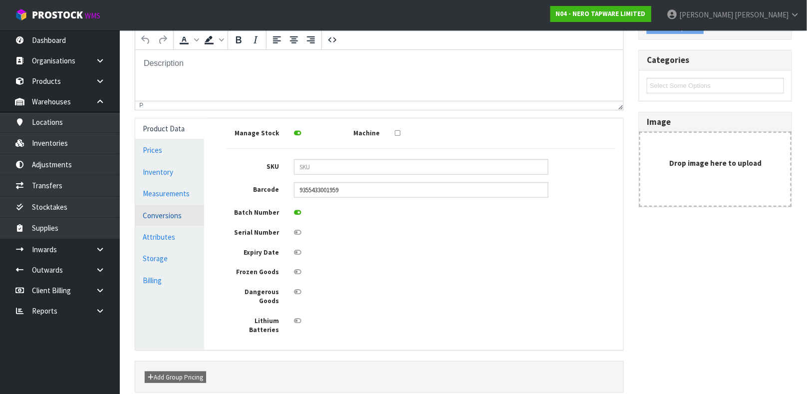
click at [175, 216] on link "Conversions" at bounding box center [169, 215] width 69 height 20
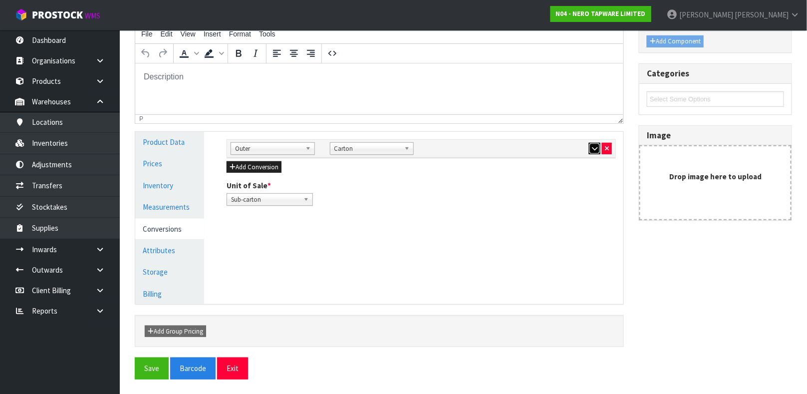
click at [597, 146] on icon "button" at bounding box center [594, 148] width 5 height 6
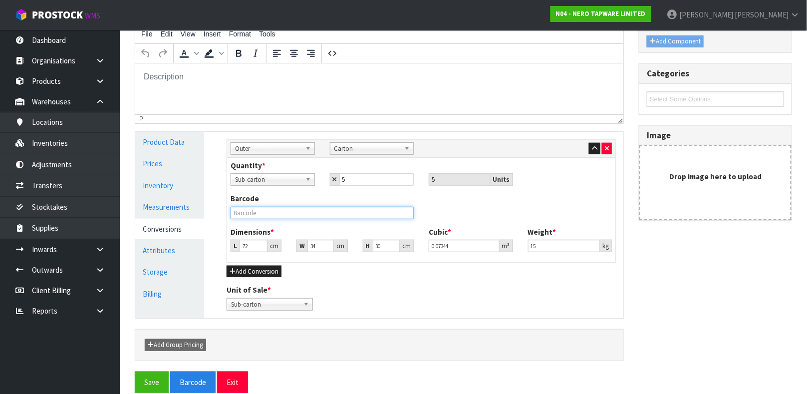
click at [258, 215] on input "text" at bounding box center [322, 213] width 183 height 12
type input "9355433001959"
click at [135, 371] on button "Save" at bounding box center [152, 381] width 34 height 21
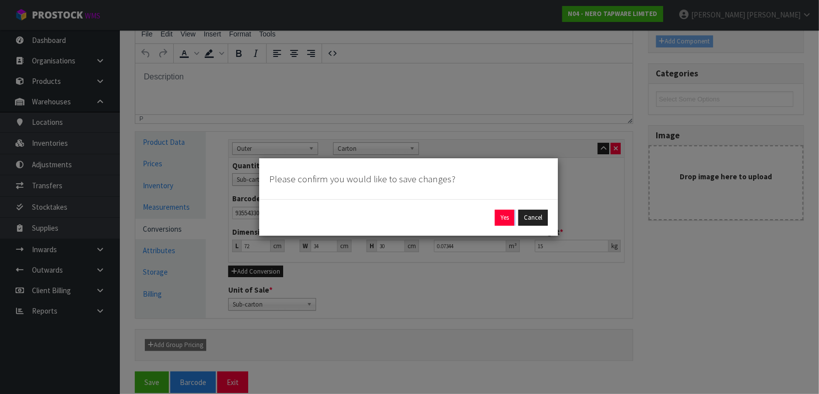
drag, startPoint x: 258, startPoint y: 215, endPoint x: 397, endPoint y: 234, distance: 140.5
click at [397, 234] on div "Please confirm you would like to save changes? Yes Cancel" at bounding box center [409, 197] width 300 height 78
click at [505, 218] on button "Yes" at bounding box center [504, 218] width 19 height 16
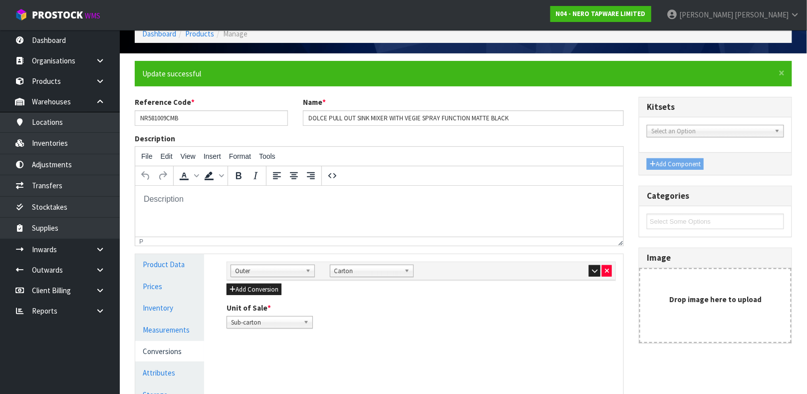
scroll to position [150, 0]
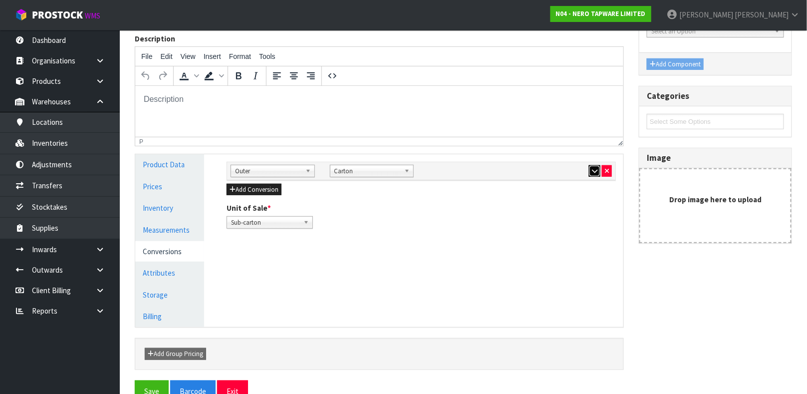
click at [591, 170] on button "button" at bounding box center [594, 171] width 11 height 12
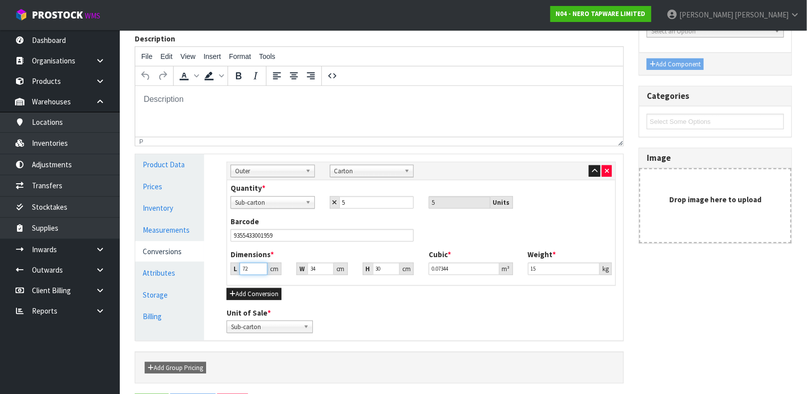
click at [254, 269] on input "72" at bounding box center [254, 269] width 28 height 12
type input "7"
type input "0.00714"
type input "0.000001"
type input "4"
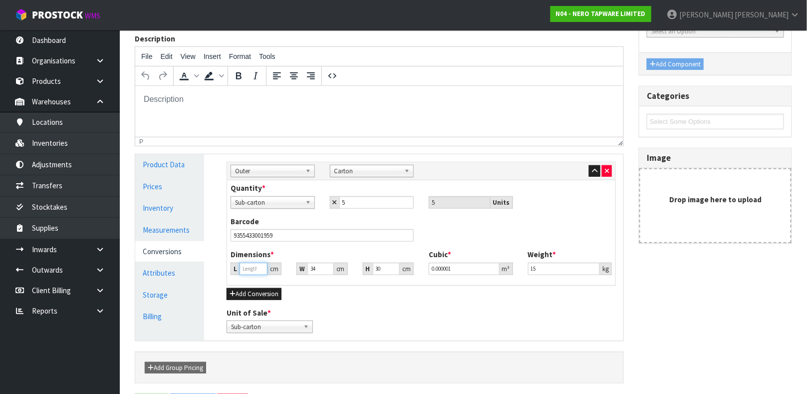
type input "0.00408"
type input "46"
type input "0.04692"
type input "46"
type input "7"
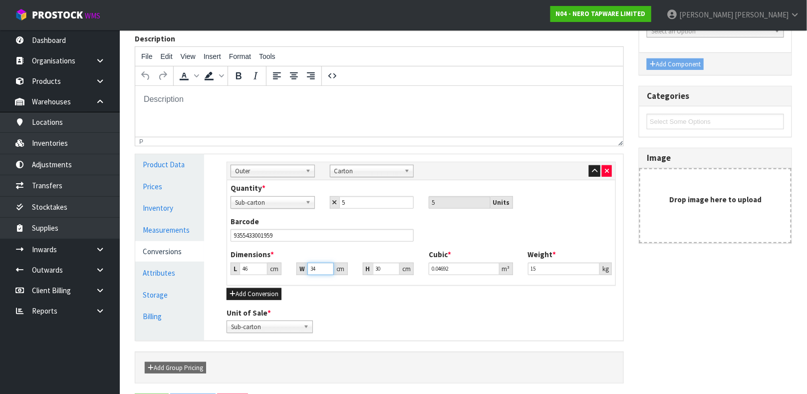
type input "0.00966"
type input "72"
type input "0.09936"
type input "72"
type input "3"
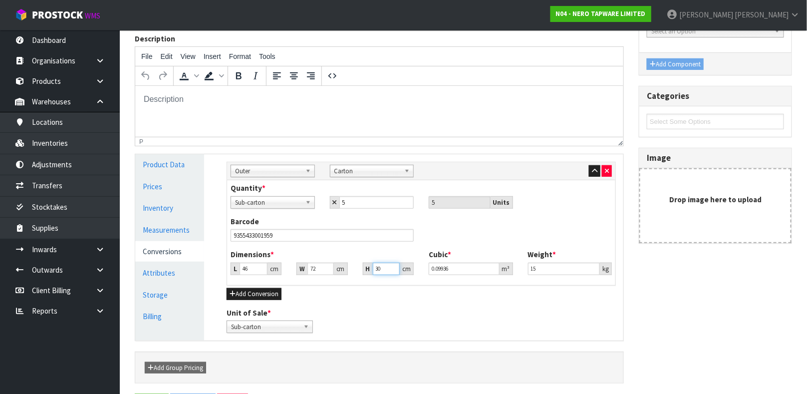
type input "0.009936"
type input "33"
type input "0.109296"
type input "33"
type input "0.108"
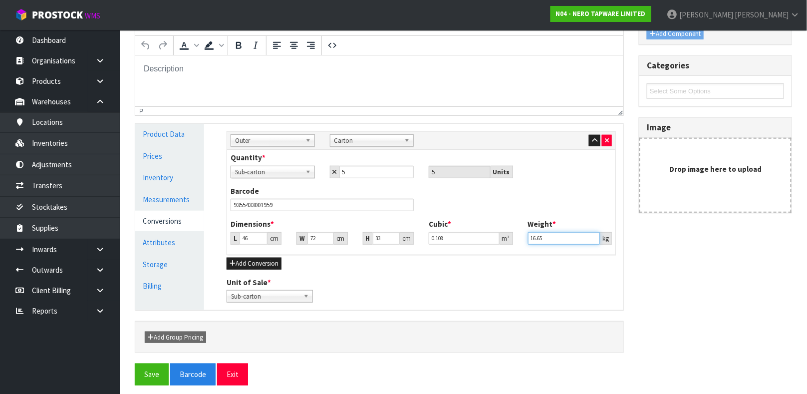
scroll to position [187, 0]
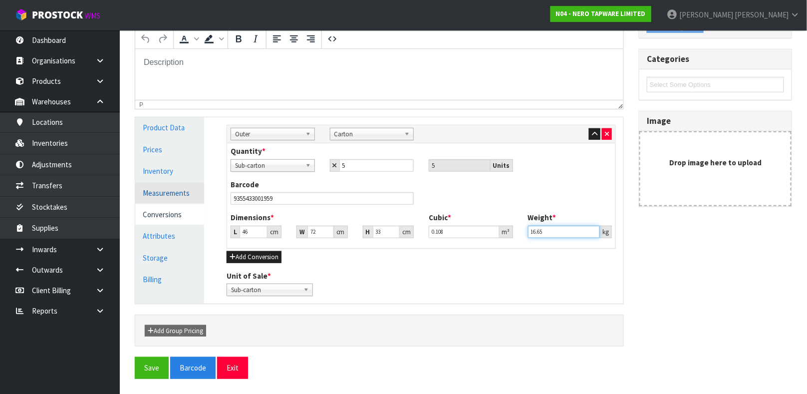
type input "16.65"
click at [172, 194] on link "Measurements" at bounding box center [169, 193] width 69 height 20
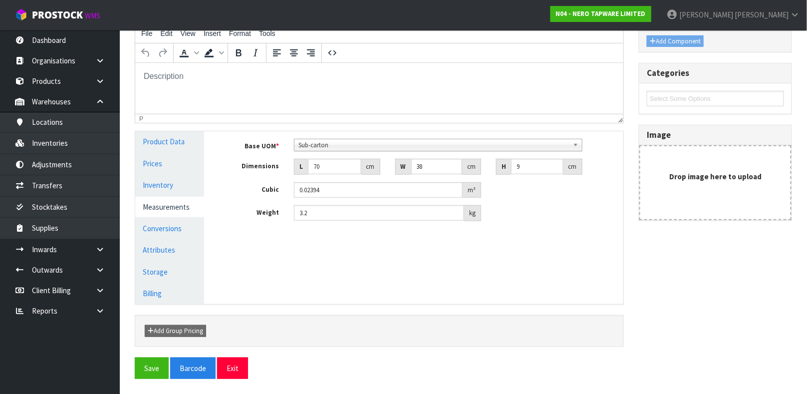
scroll to position [173, 0]
click at [330, 168] on input "70" at bounding box center [334, 166] width 53 height 15
type input "7"
type input "0.002394"
type input "0.000001"
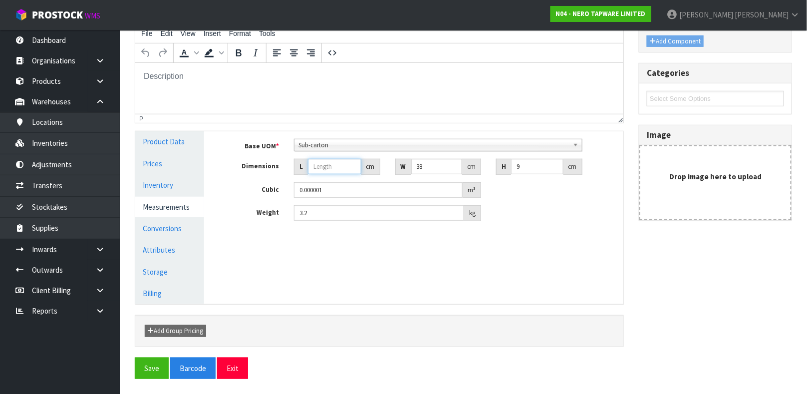
type input "3"
type input "0.001026"
type input "32"
type input "0.010944"
type input "32"
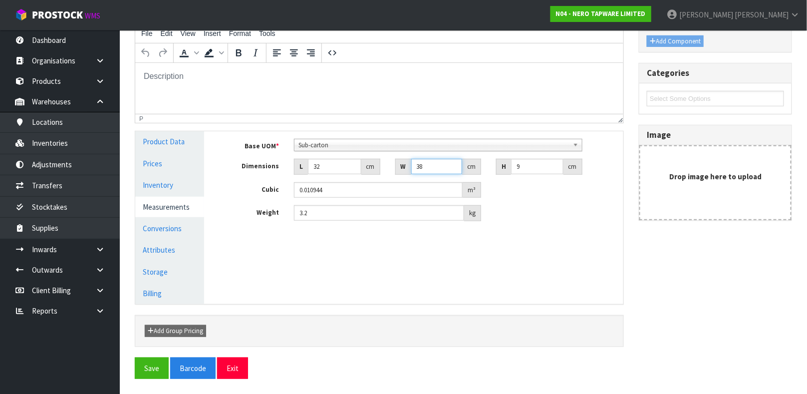
type input "7"
type input "0.002016"
type input "7"
type input "0.000001"
click at [426, 168] on input "7" at bounding box center [436, 166] width 51 height 15
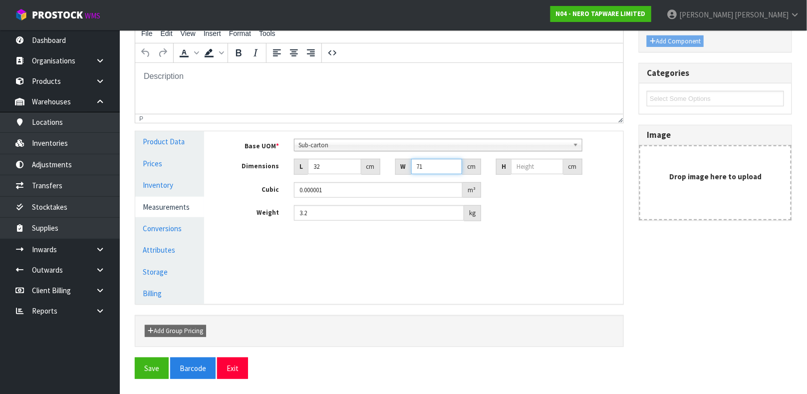
type input "71"
type input "9"
type input "0.020448"
type input "9"
type input "0.019"
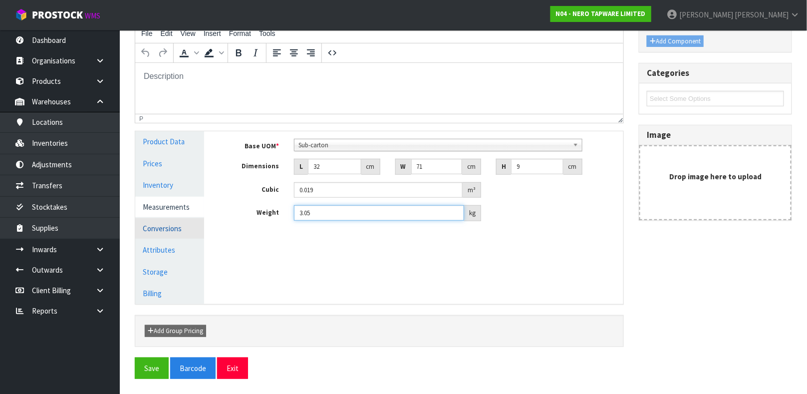
type input "3.05"
click at [158, 229] on link "Conversions" at bounding box center [169, 228] width 69 height 20
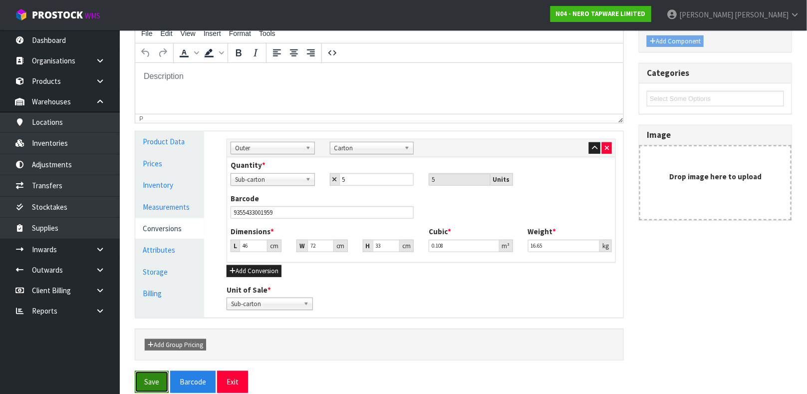
click at [153, 375] on button "Save" at bounding box center [152, 381] width 34 height 21
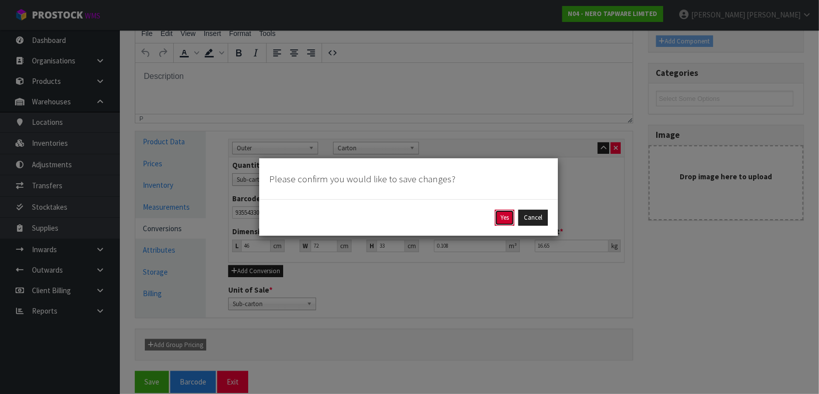
click at [502, 220] on button "Yes" at bounding box center [504, 218] width 19 height 16
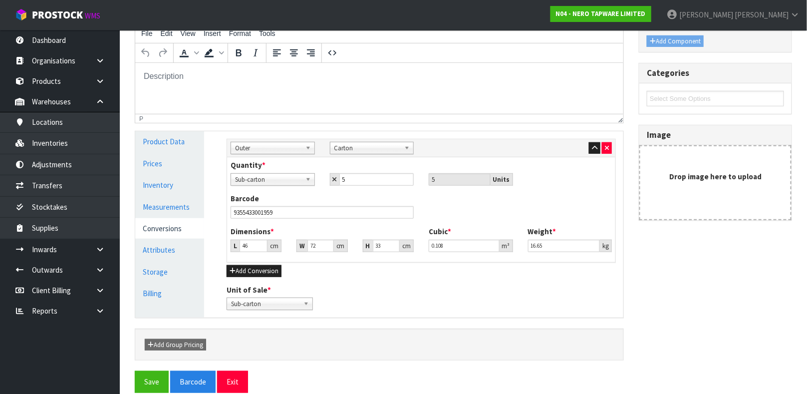
scroll to position [0, 0]
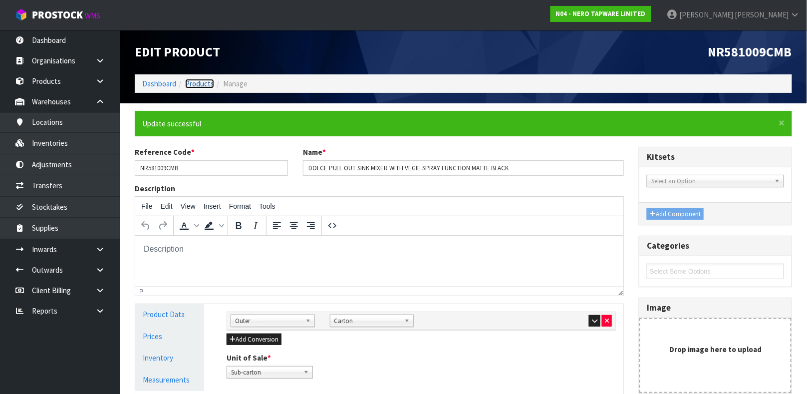
click at [200, 82] on link "Products" at bounding box center [199, 83] width 29 height 9
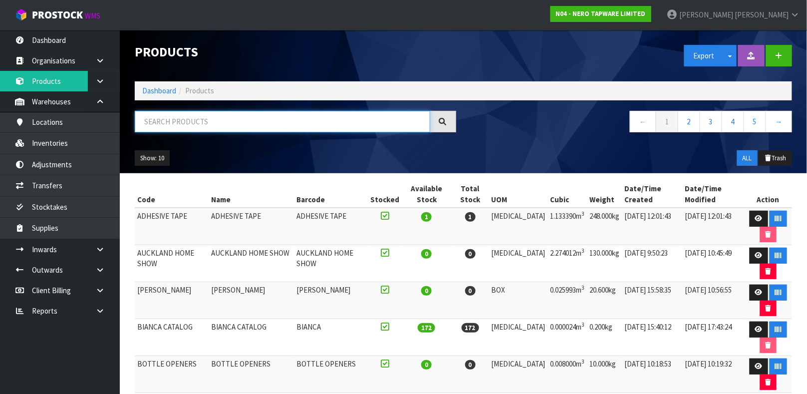
click at [203, 121] on input "text" at bounding box center [283, 121] width 296 height 21
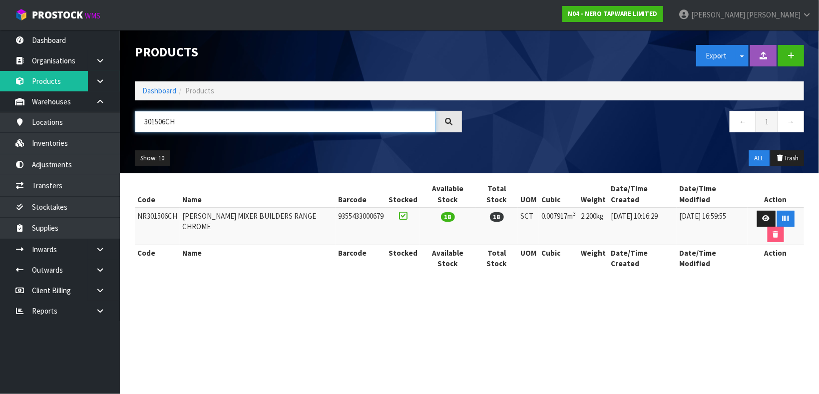
click at [142, 122] on input "301506CH" at bounding box center [285, 121] width 301 height 21
type input "NR301506CH"
click at [762, 222] on icon at bounding box center [765, 218] width 7 height 6
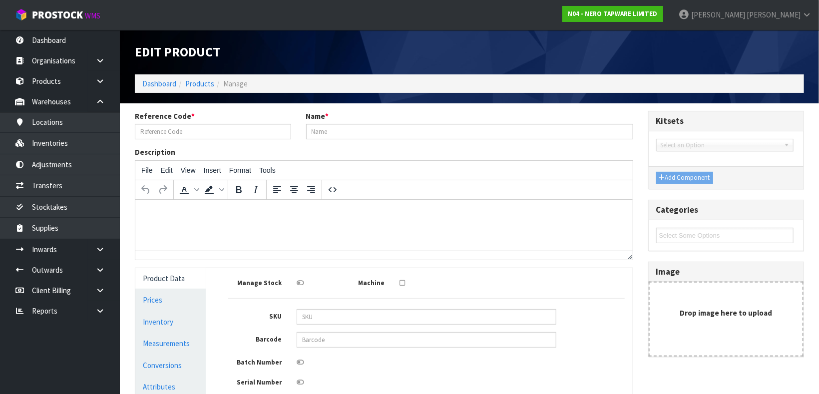
type input "NR301506CH"
type input "[PERSON_NAME] MIXER BUILDERS RANGE CHROME"
type input "9355433000679"
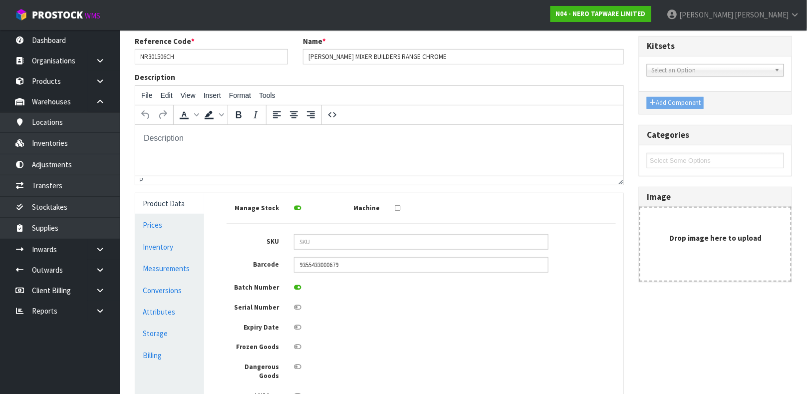
scroll to position [150, 0]
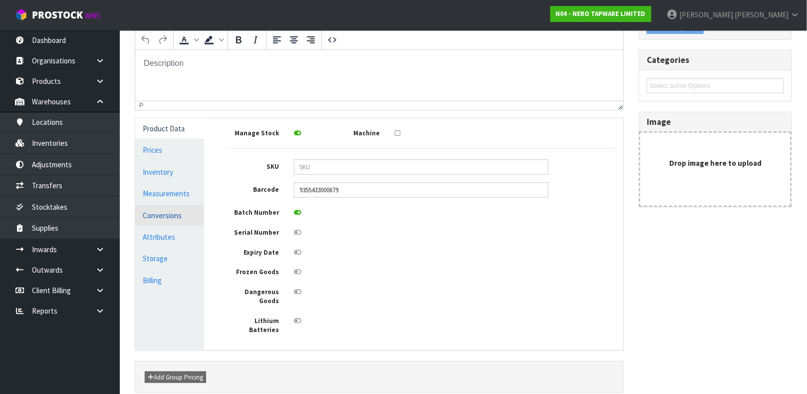
click at [172, 214] on link "Conversions" at bounding box center [169, 215] width 69 height 20
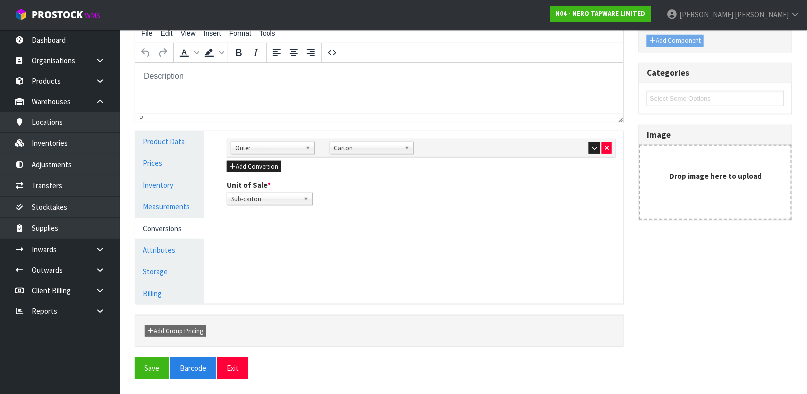
scroll to position [136, 0]
click at [593, 151] on button "button" at bounding box center [594, 149] width 11 height 12
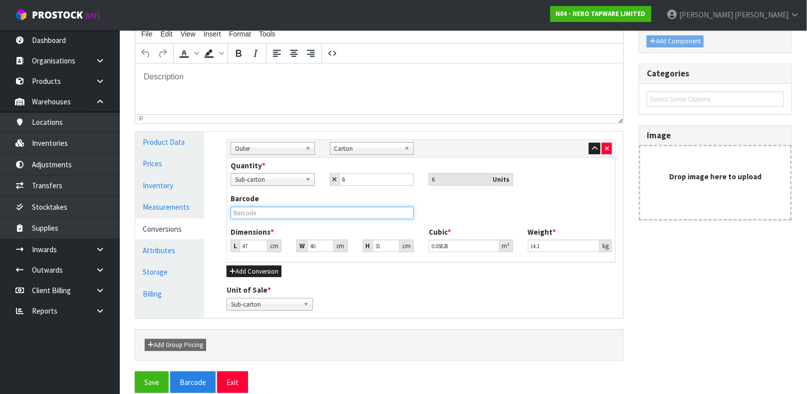
click at [352, 211] on input "text" at bounding box center [322, 213] width 183 height 12
type input "9355433000679"
click at [135, 371] on button "Save" at bounding box center [152, 381] width 34 height 21
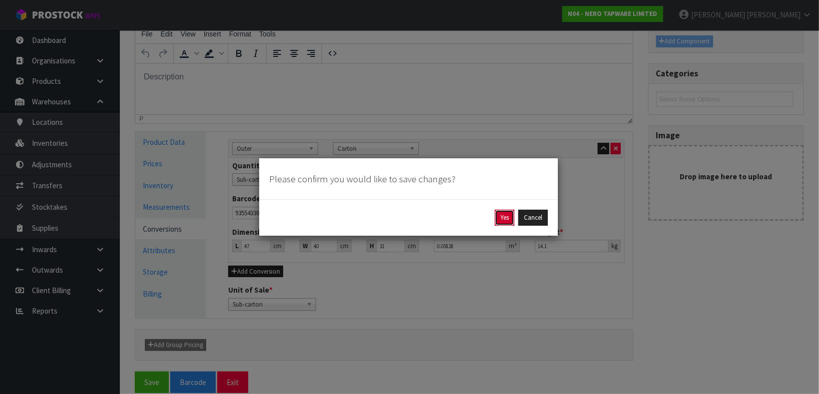
click at [501, 222] on button "Yes" at bounding box center [504, 218] width 19 height 16
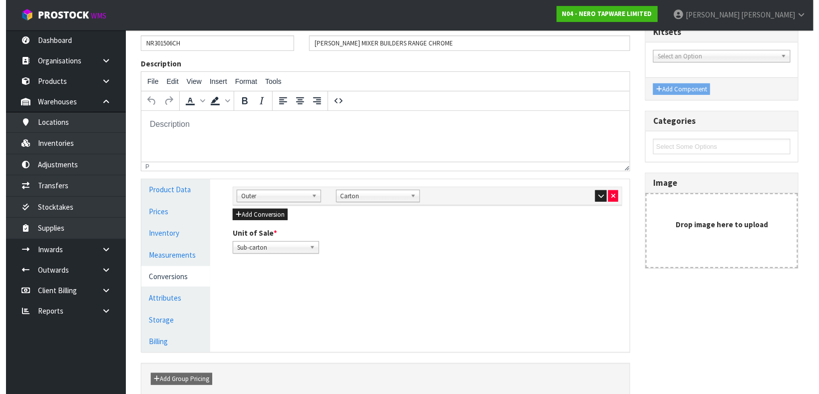
scroll to position [150, 0]
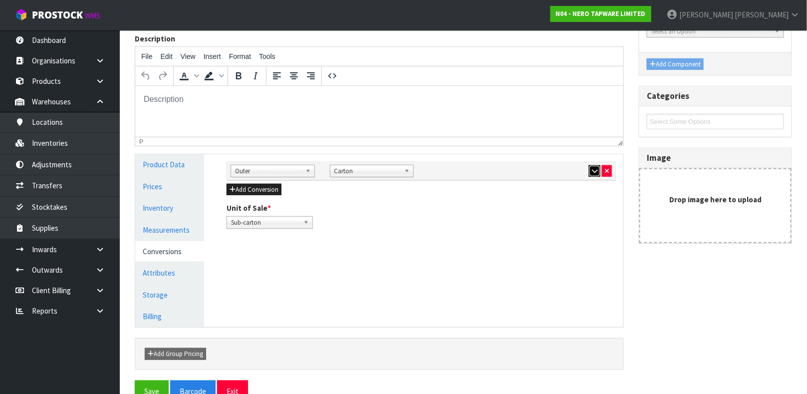
click at [592, 171] on icon "button" at bounding box center [594, 171] width 5 height 6
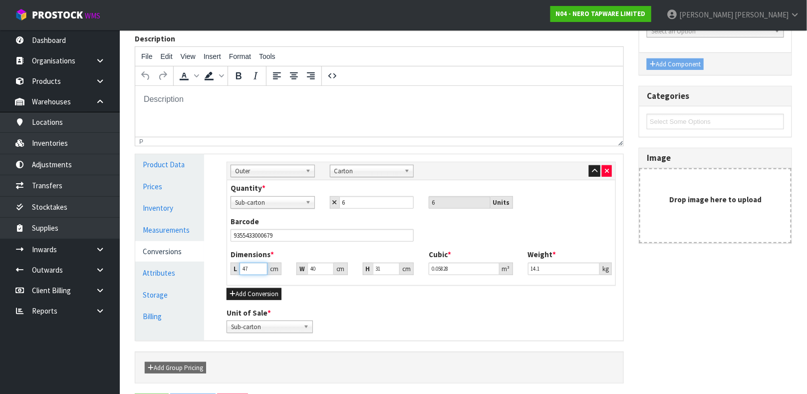
click at [254, 268] on input "47" at bounding box center [254, 269] width 28 height 12
type input "4"
type input "0.00496"
type input "0.000001"
type input "4"
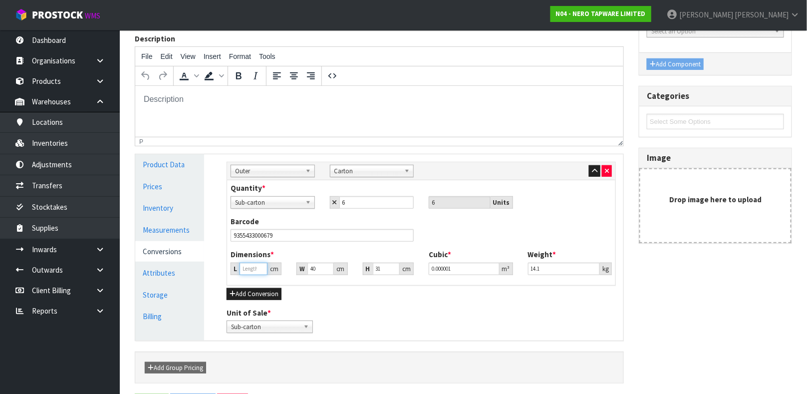
type input "0.00496"
type input "42"
type input "0.05208"
type input "42"
click at [179, 231] on link "Measurements" at bounding box center [169, 230] width 69 height 20
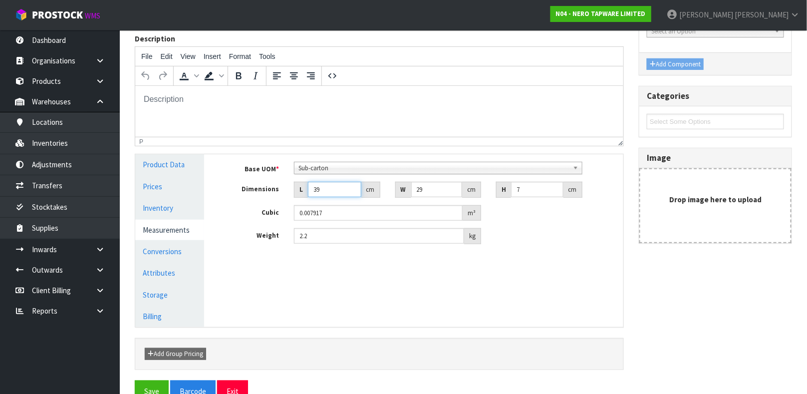
click at [324, 188] on input "39" at bounding box center [334, 189] width 53 height 15
click at [155, 383] on button "Save" at bounding box center [152, 390] width 34 height 21
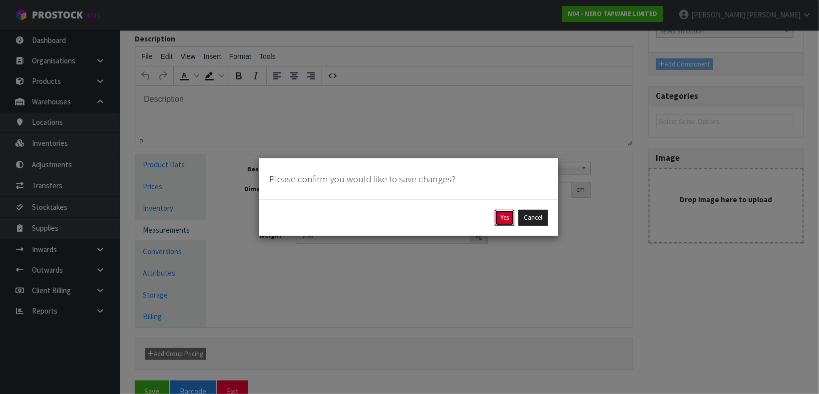
click at [505, 217] on button "Yes" at bounding box center [504, 218] width 19 height 16
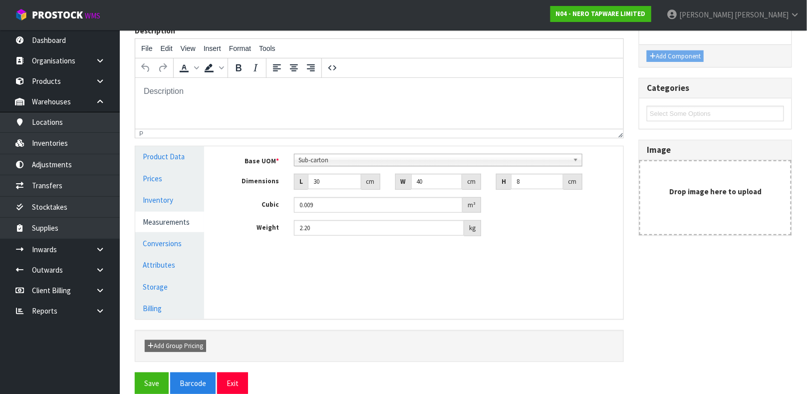
scroll to position [0, 0]
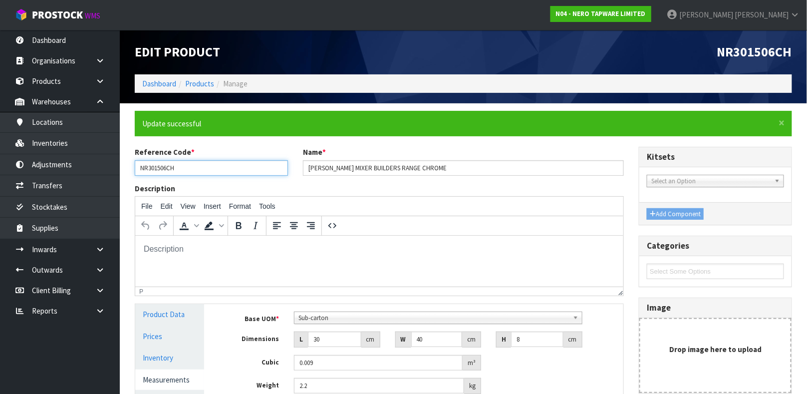
click at [180, 167] on input "NR301506CH" at bounding box center [211, 167] width 153 height 15
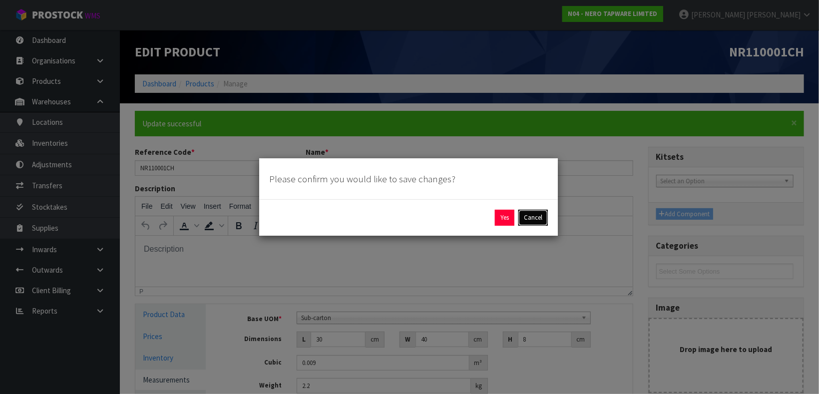
click at [532, 218] on button "Cancel" at bounding box center [532, 218] width 29 height 16
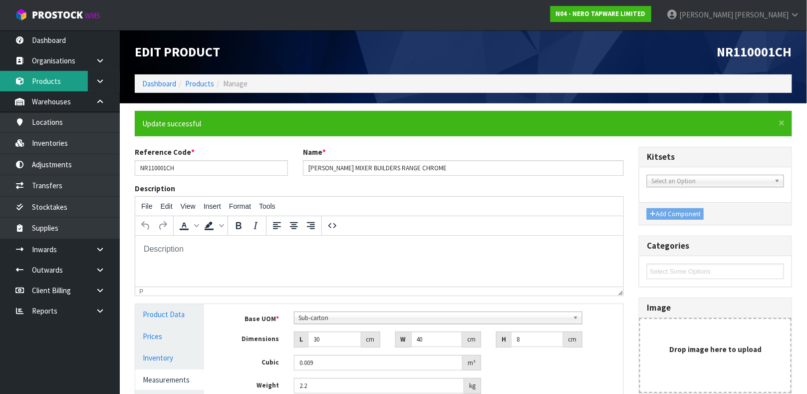
click at [58, 80] on link "Products" at bounding box center [60, 81] width 120 height 20
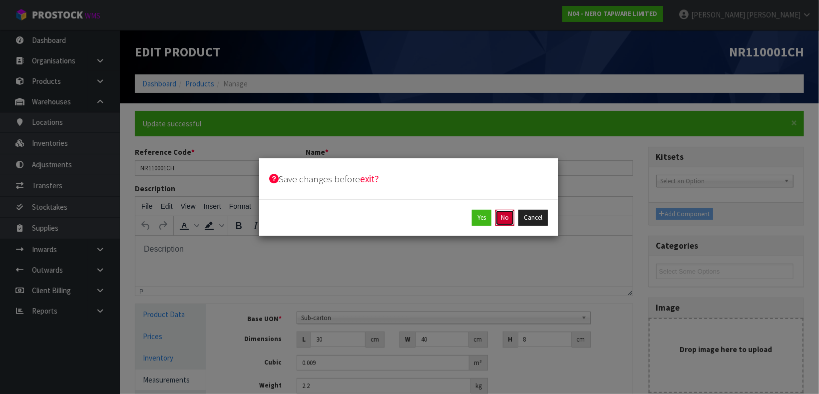
click at [502, 221] on button "No" at bounding box center [504, 218] width 19 height 16
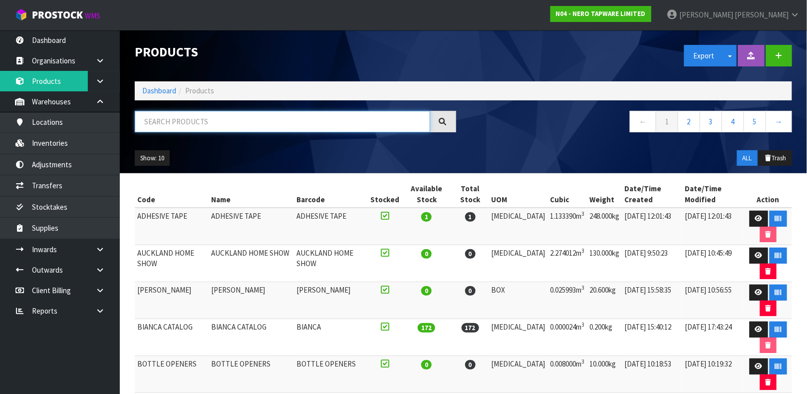
click at [193, 122] on input "text" at bounding box center [283, 121] width 296 height 21
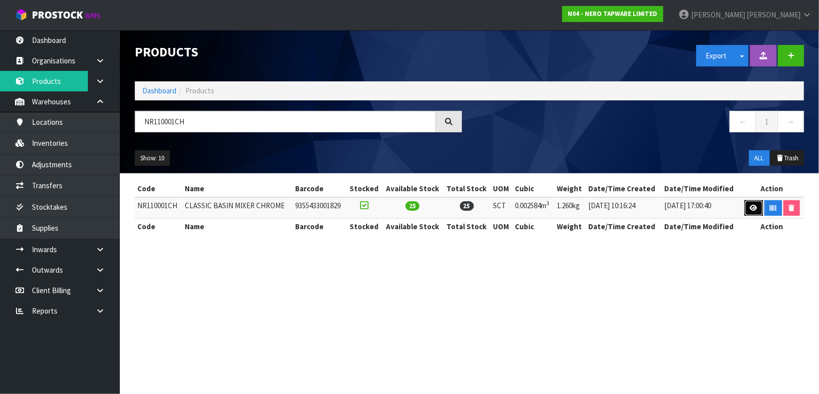
click at [750, 208] on icon at bounding box center [753, 208] width 7 height 6
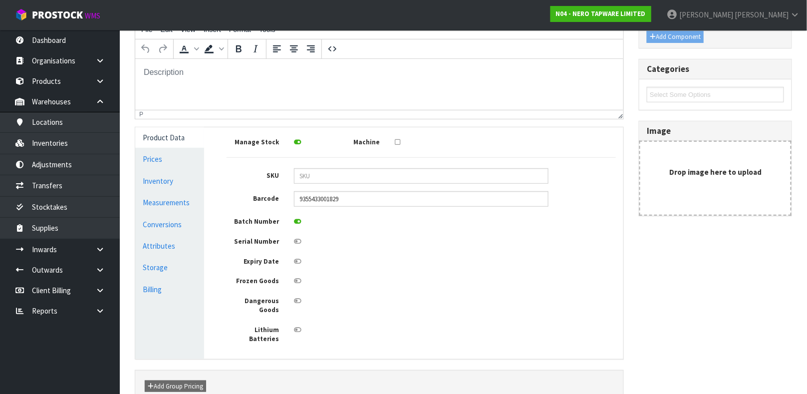
scroll to position [150, 0]
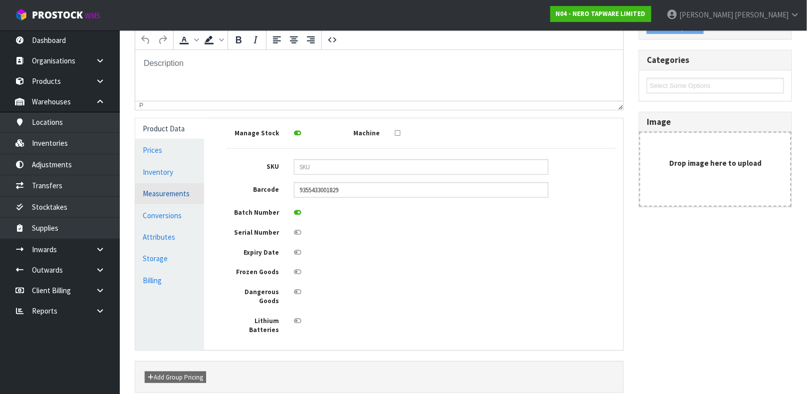
click at [178, 194] on link "Measurements" at bounding box center [169, 193] width 69 height 20
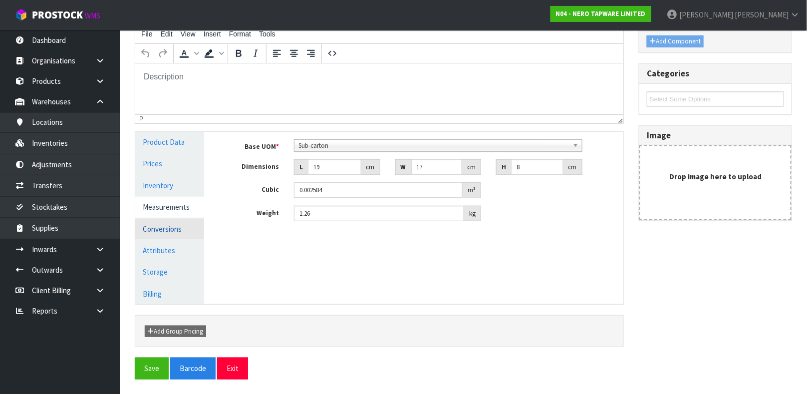
click at [169, 231] on link "Conversions" at bounding box center [169, 229] width 69 height 20
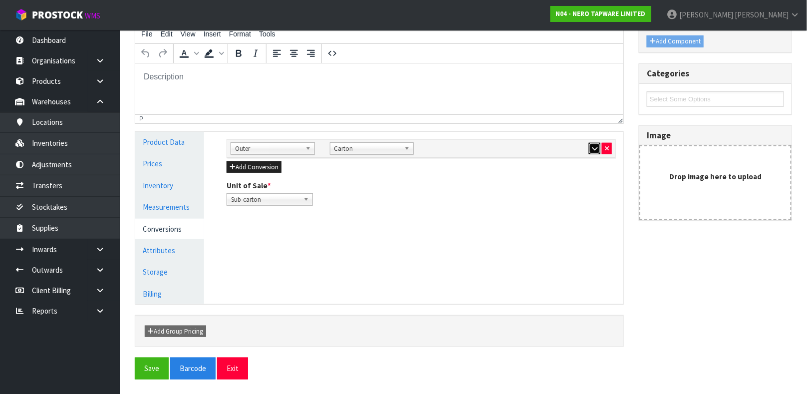
click at [591, 150] on button "button" at bounding box center [594, 149] width 11 height 12
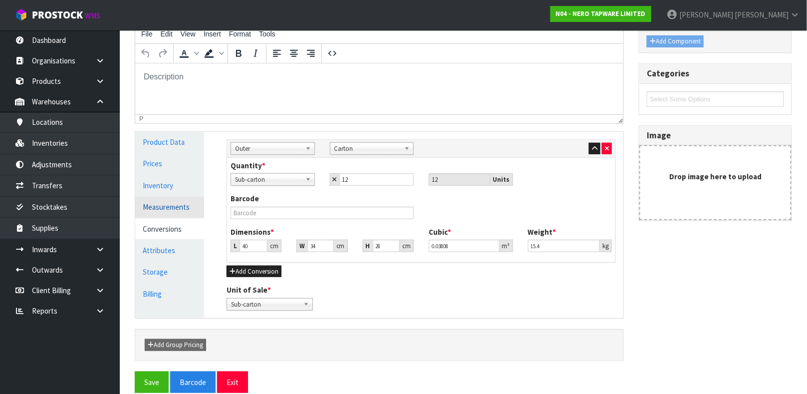
click at [175, 207] on link "Measurements" at bounding box center [169, 207] width 69 height 20
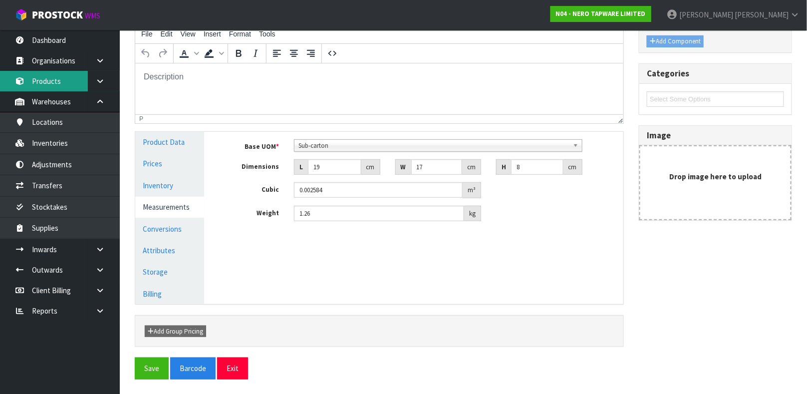
click at [62, 79] on link "Products" at bounding box center [60, 81] width 120 height 20
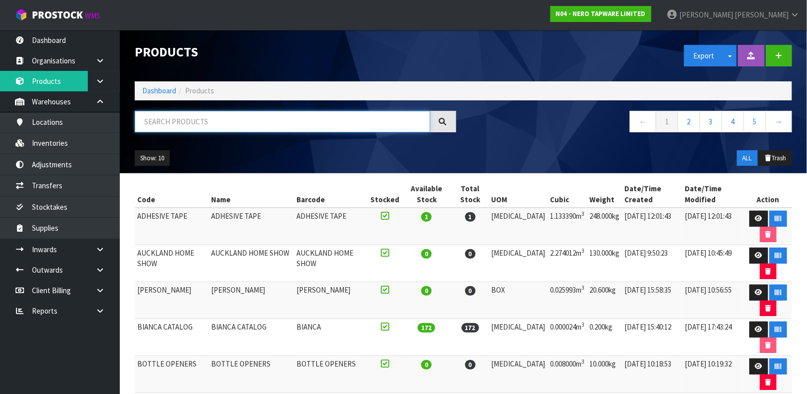
click at [166, 121] on input "text" at bounding box center [283, 121] width 296 height 21
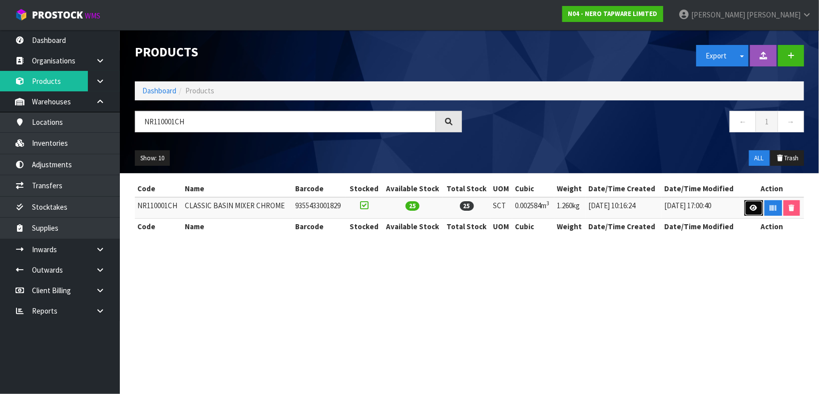
click at [748, 204] on link at bounding box center [753, 208] width 18 height 16
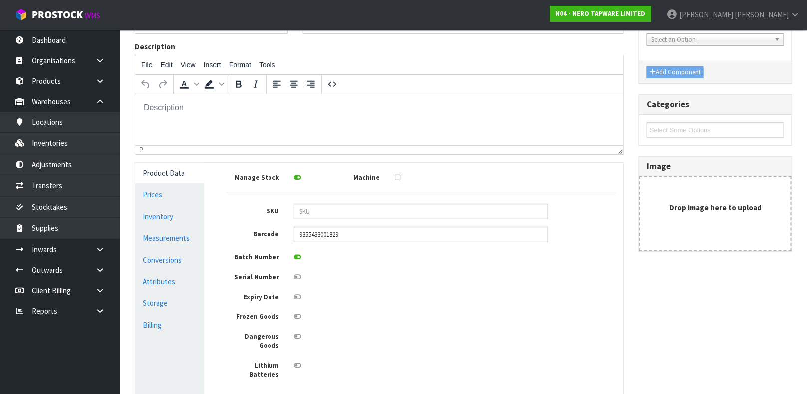
scroll to position [150, 0]
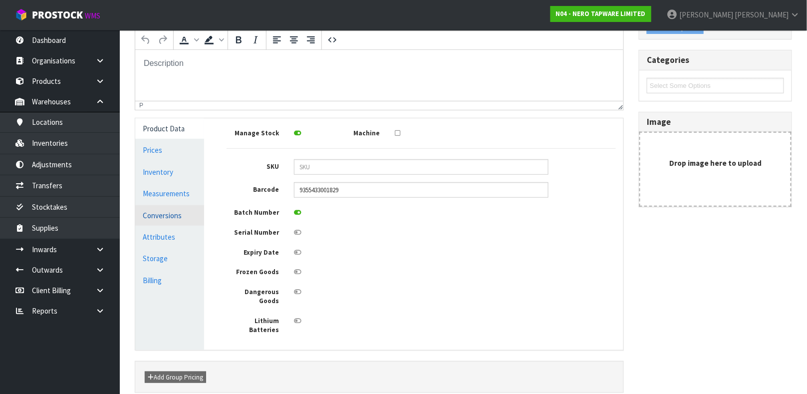
click at [177, 214] on link "Conversions" at bounding box center [169, 215] width 69 height 20
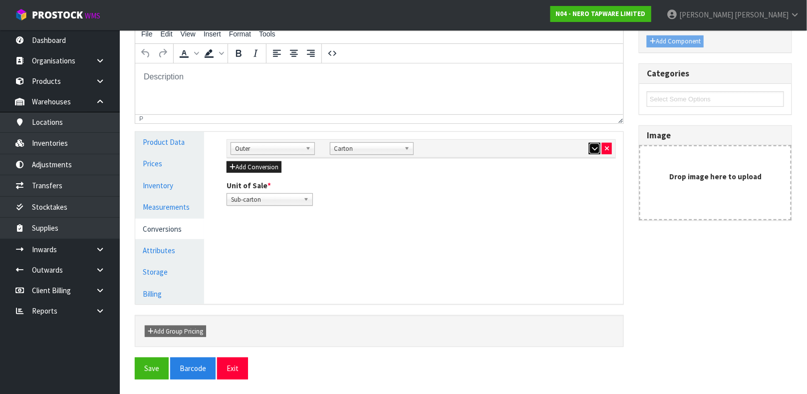
click at [592, 148] on icon "button" at bounding box center [594, 148] width 5 height 6
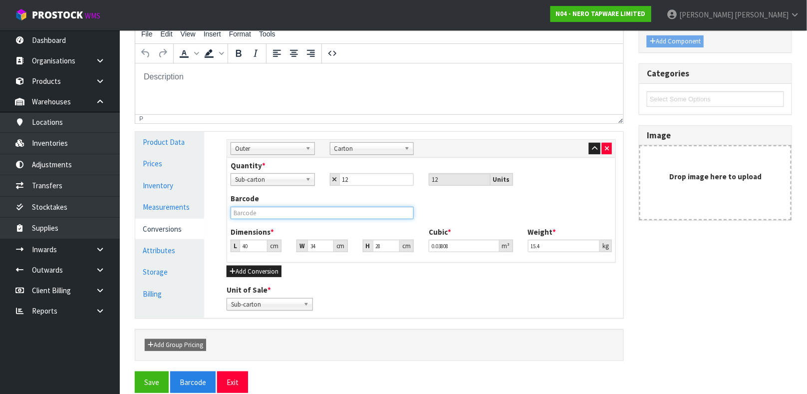
click at [334, 213] on input "text" at bounding box center [322, 213] width 183 height 12
click at [135, 371] on button "Save" at bounding box center [152, 381] width 34 height 21
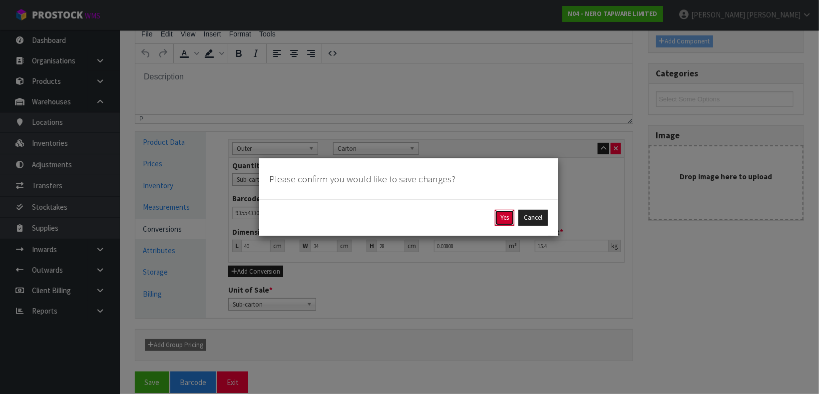
click at [501, 218] on button "Yes" at bounding box center [504, 218] width 19 height 16
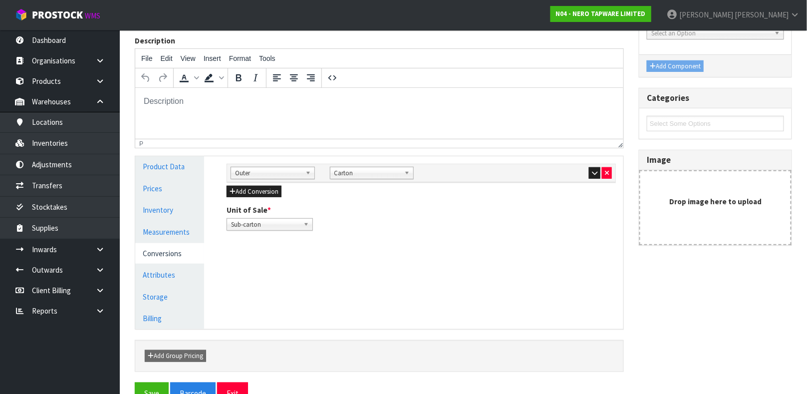
scroll to position [150, 0]
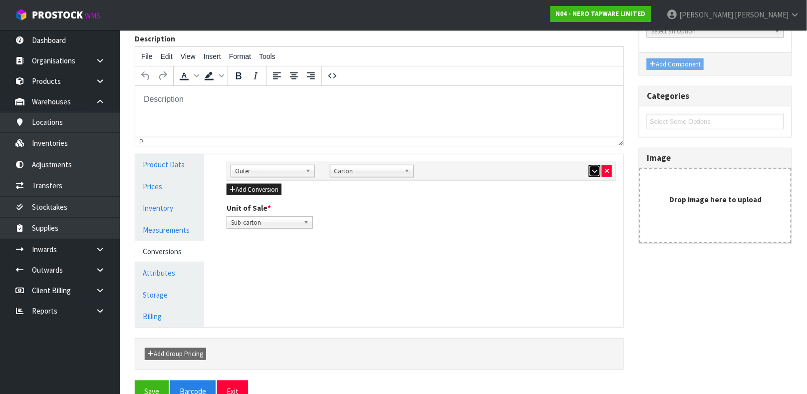
click at [595, 175] on button "button" at bounding box center [594, 171] width 11 height 12
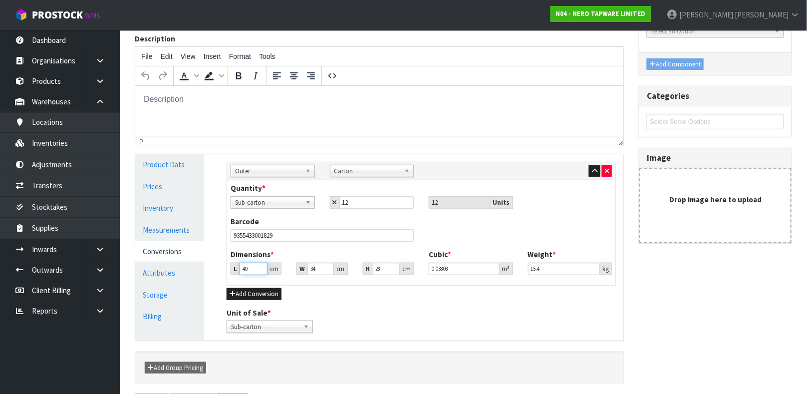
click at [248, 267] on input "40" at bounding box center [254, 269] width 28 height 12
click at [166, 231] on link "Measurements" at bounding box center [169, 230] width 69 height 20
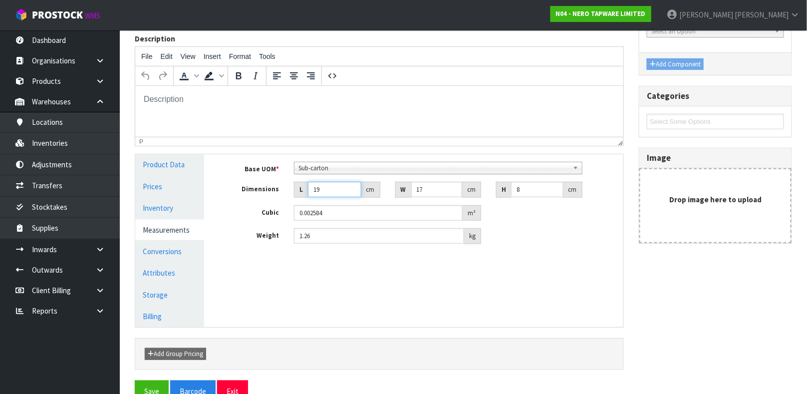
click at [328, 190] on input "19" at bounding box center [334, 189] width 53 height 15
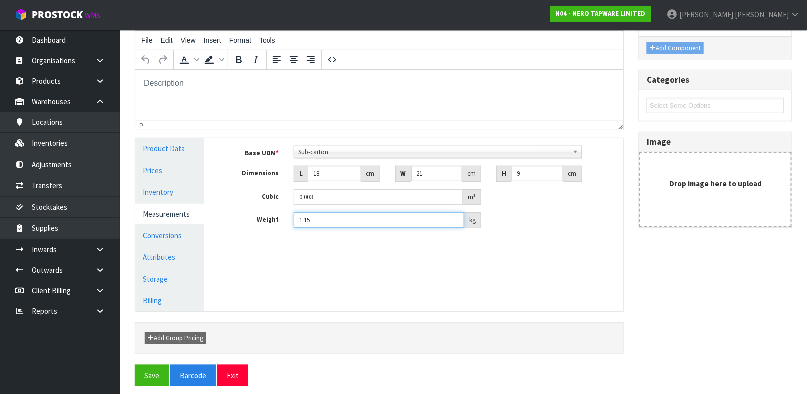
scroll to position [173, 0]
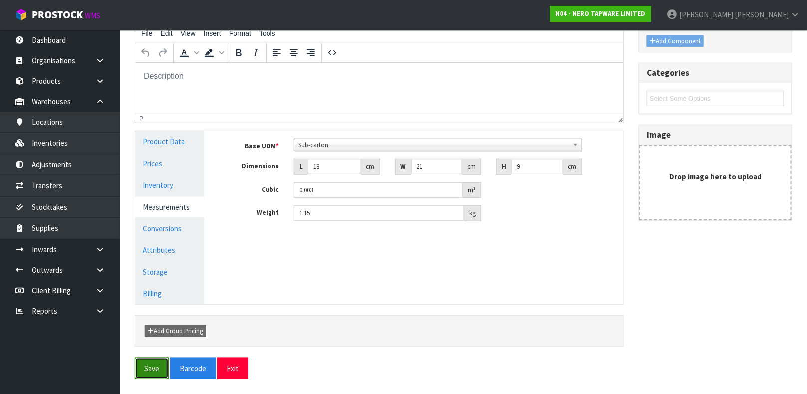
click at [153, 365] on button "Save" at bounding box center [152, 368] width 34 height 21
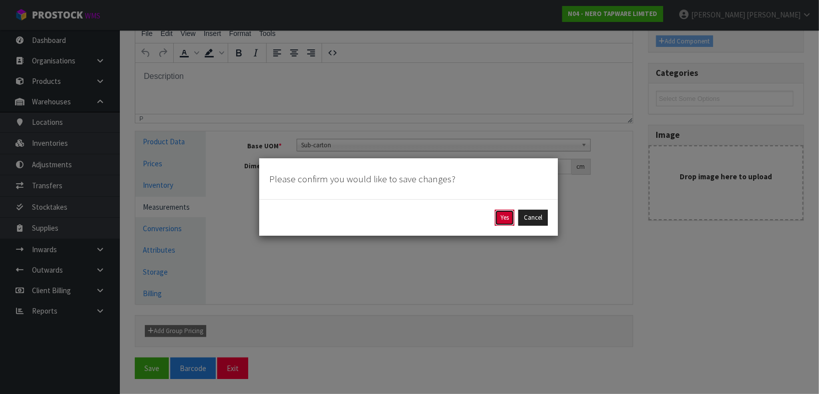
click at [506, 212] on button "Yes" at bounding box center [504, 218] width 19 height 16
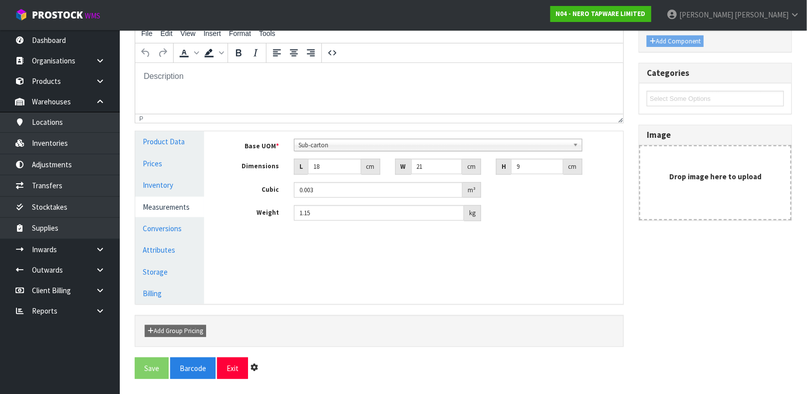
scroll to position [0, 0]
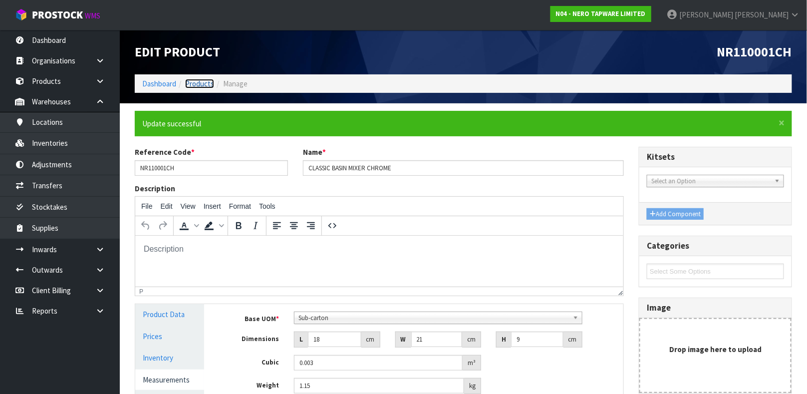
click at [193, 84] on link "Products" at bounding box center [199, 83] width 29 height 9
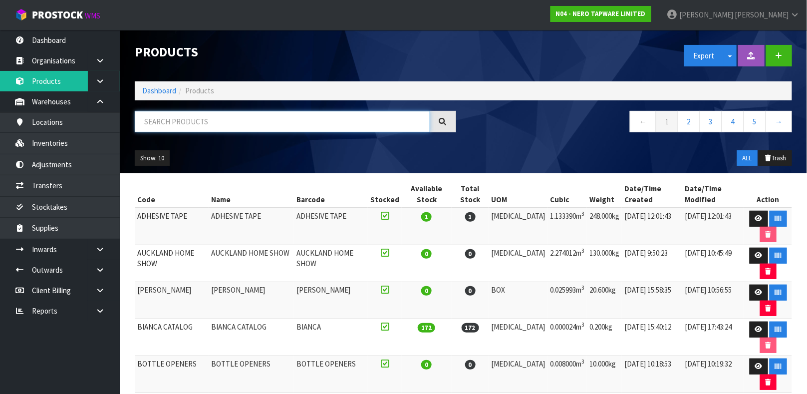
click at [175, 123] on input "text" at bounding box center [283, 121] width 296 height 21
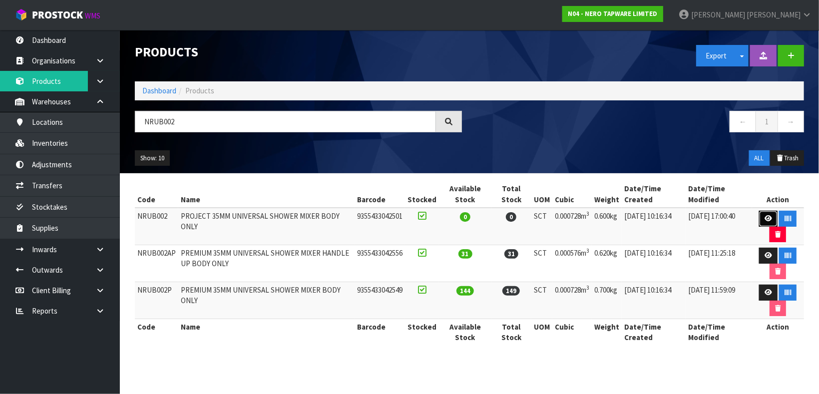
click at [771, 222] on icon at bounding box center [767, 218] width 7 height 6
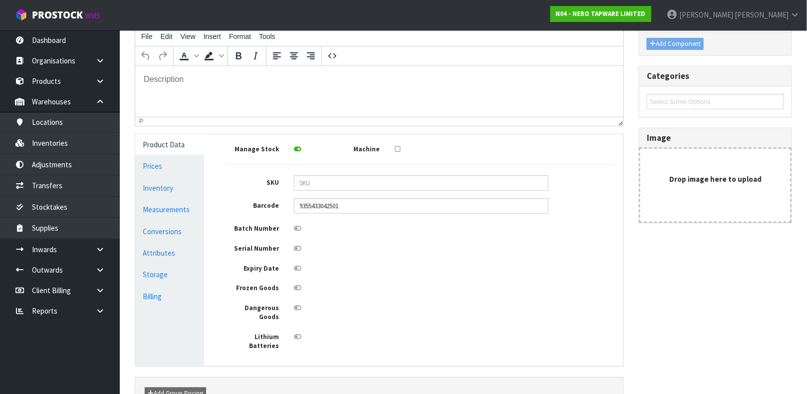
scroll to position [150, 0]
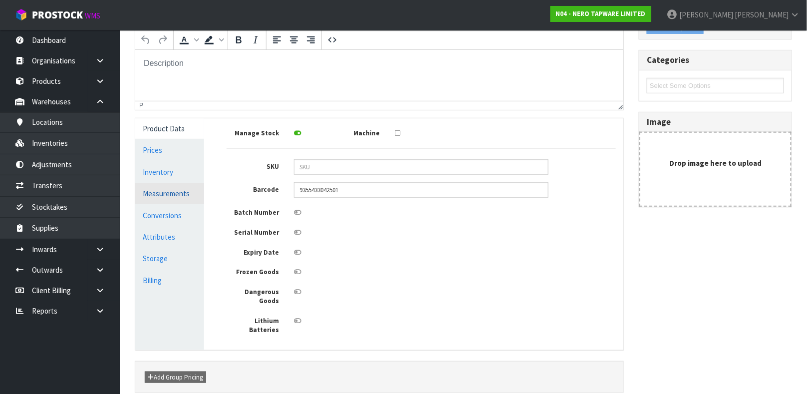
click at [176, 194] on link "Measurements" at bounding box center [169, 193] width 69 height 20
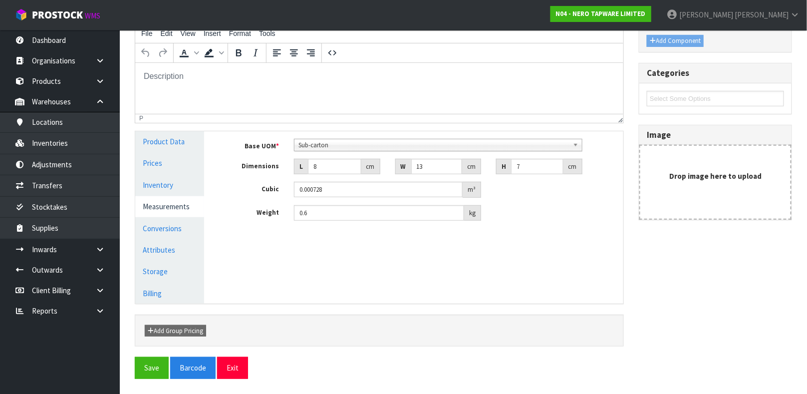
scroll to position [136, 0]
click at [170, 232] on link "Conversions" at bounding box center [169, 229] width 69 height 20
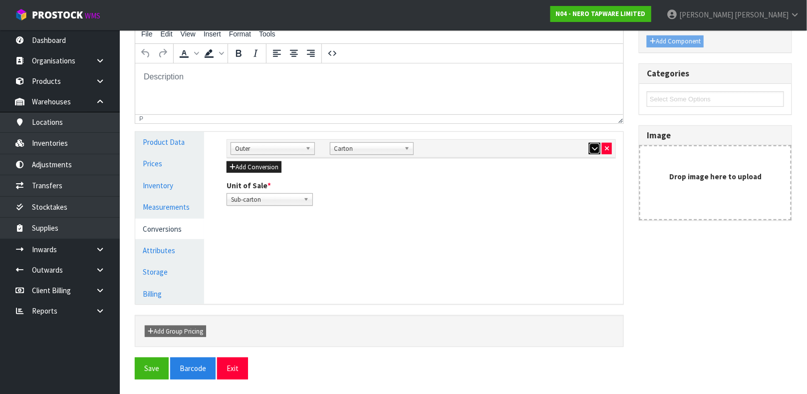
click at [594, 148] on icon "button" at bounding box center [594, 148] width 5 height 6
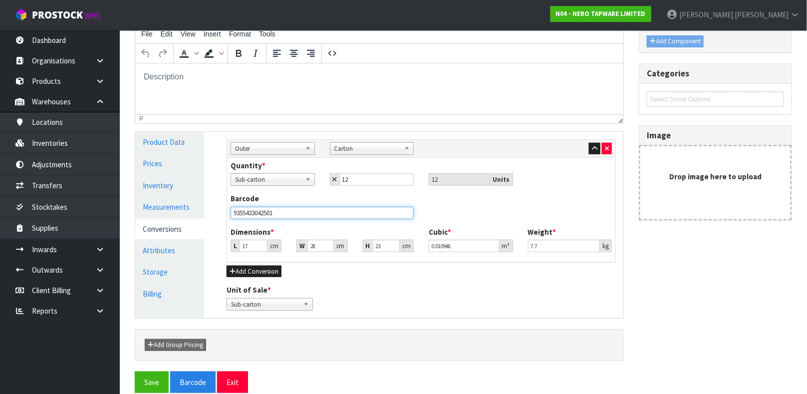
click at [276, 213] on input "9355433042501" at bounding box center [322, 213] width 183 height 12
click at [135, 371] on button "Save" at bounding box center [152, 381] width 34 height 21
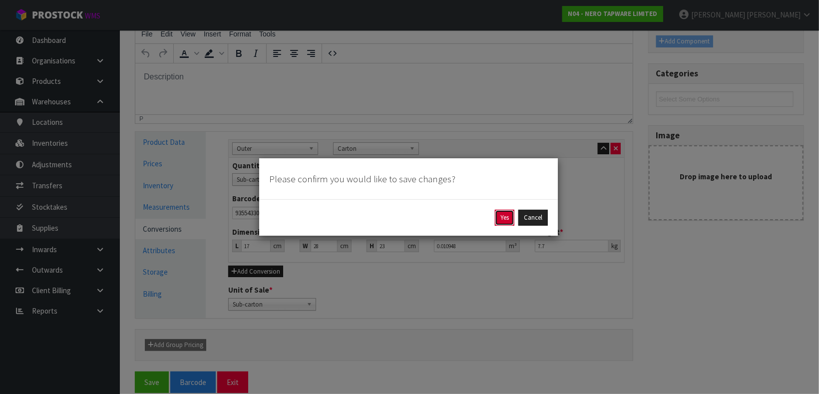
click at [507, 219] on button "Yes" at bounding box center [504, 218] width 19 height 16
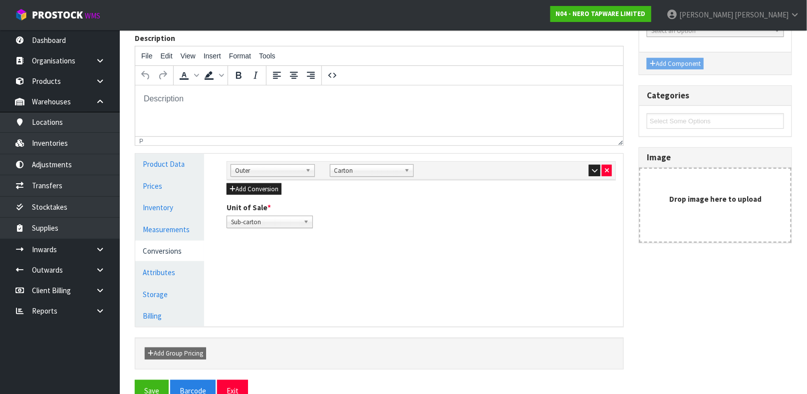
scroll to position [173, 0]
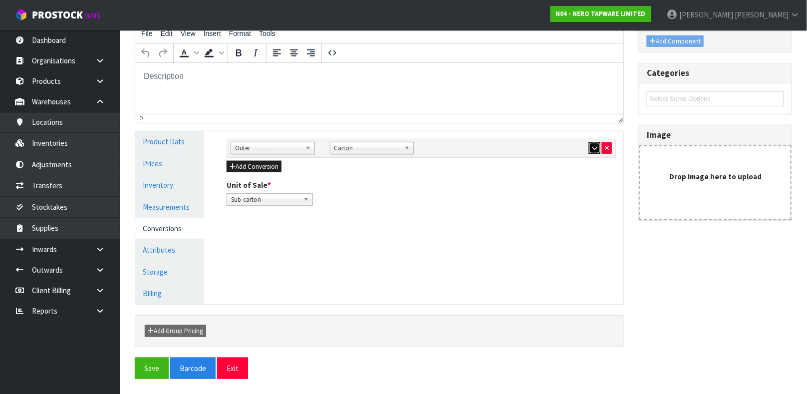
click at [593, 152] on button "button" at bounding box center [594, 148] width 11 height 12
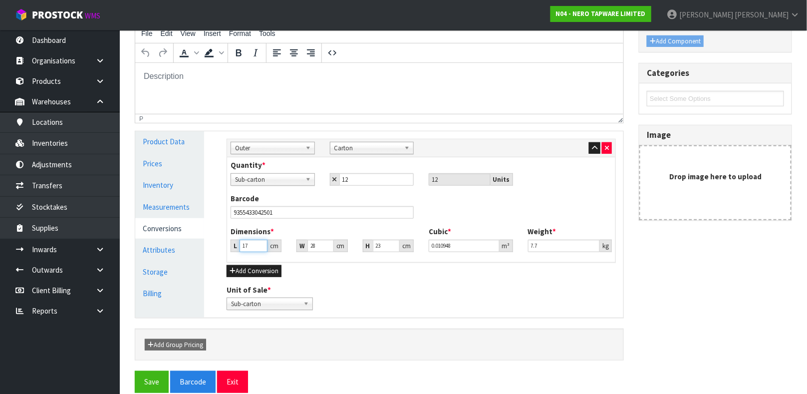
click at [248, 245] on input "17" at bounding box center [254, 246] width 28 height 12
click at [457, 246] on input "0.010948" at bounding box center [464, 246] width 71 height 12
click at [177, 207] on link "Measurements" at bounding box center [169, 207] width 69 height 20
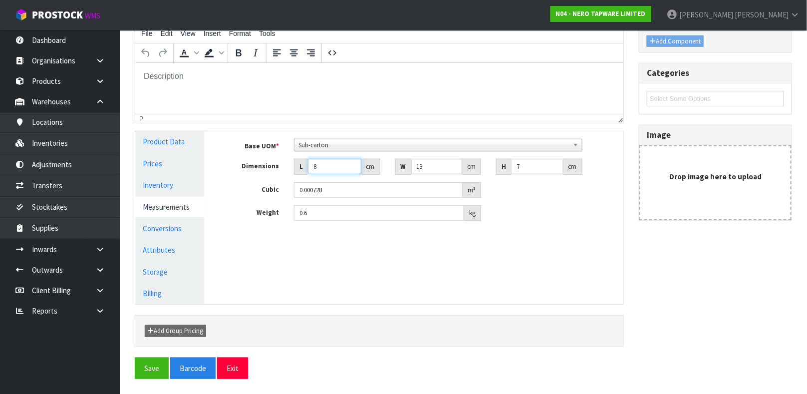
click at [327, 171] on input "8" at bounding box center [334, 166] width 53 height 15
click at [353, 190] on input "0.000728" at bounding box center [378, 189] width 169 height 15
click at [148, 372] on button "Save" at bounding box center [152, 368] width 34 height 21
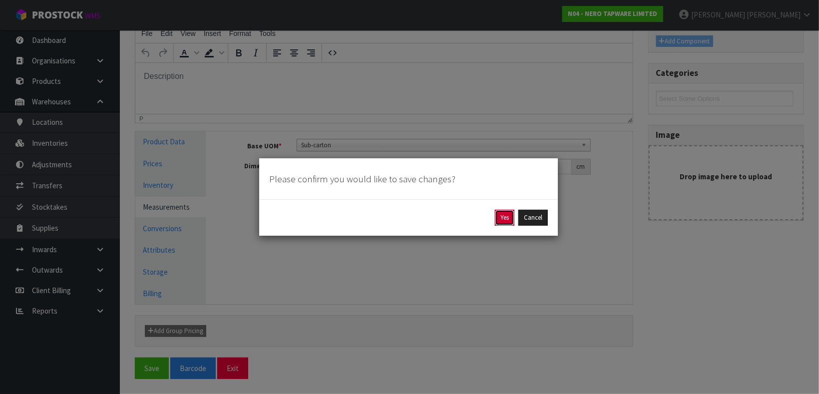
click at [495, 219] on button "Yes" at bounding box center [504, 218] width 19 height 16
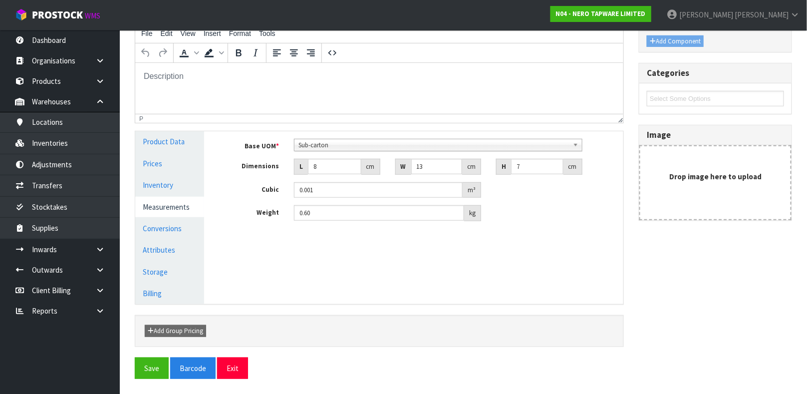
scroll to position [0, 0]
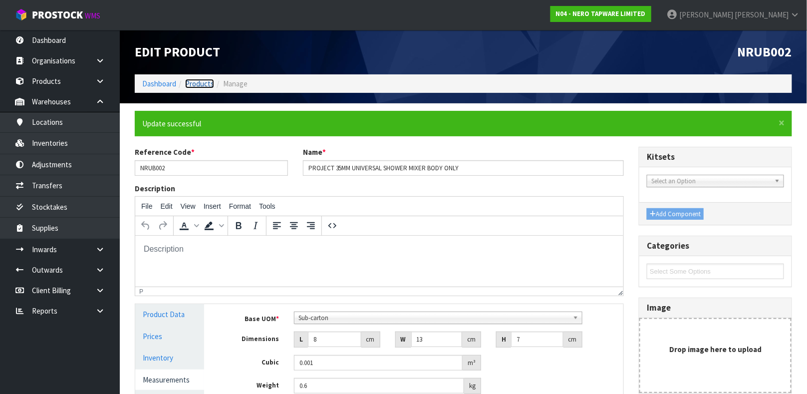
click at [191, 86] on link "Products" at bounding box center [199, 83] width 29 height 9
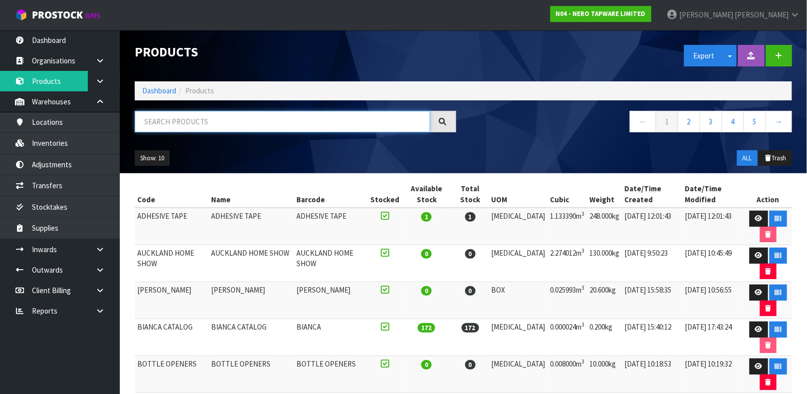
click at [156, 121] on input "text" at bounding box center [283, 121] width 296 height 21
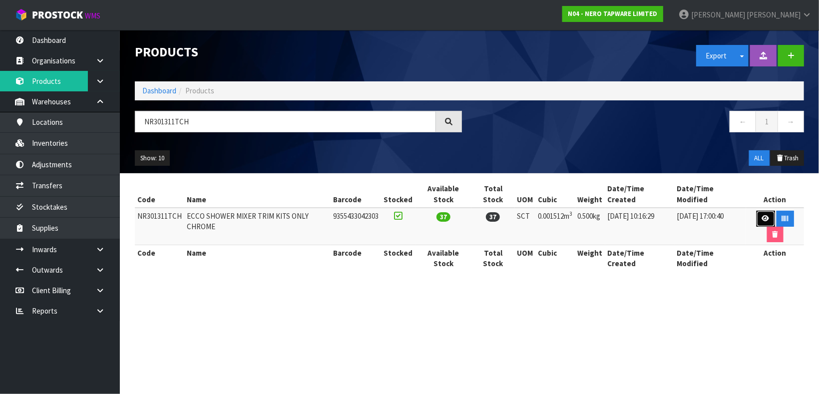
click at [762, 220] on icon at bounding box center [765, 218] width 7 height 6
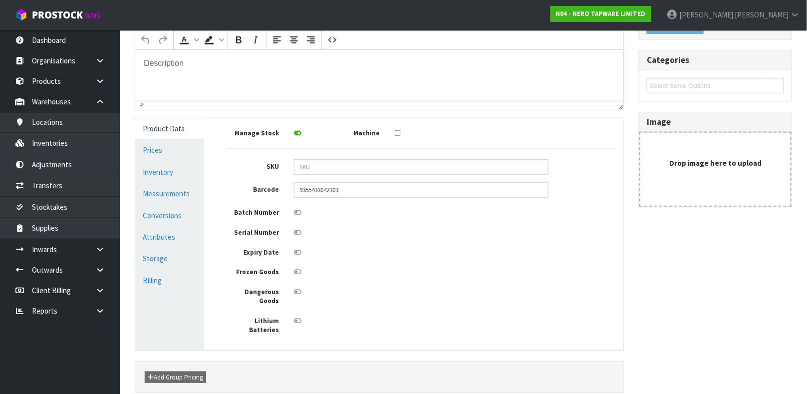
scroll to position [179, 0]
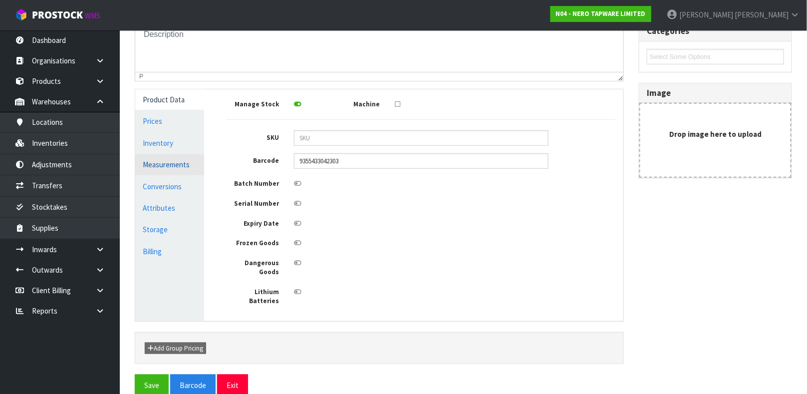
click at [186, 162] on link "Measurements" at bounding box center [169, 164] width 69 height 20
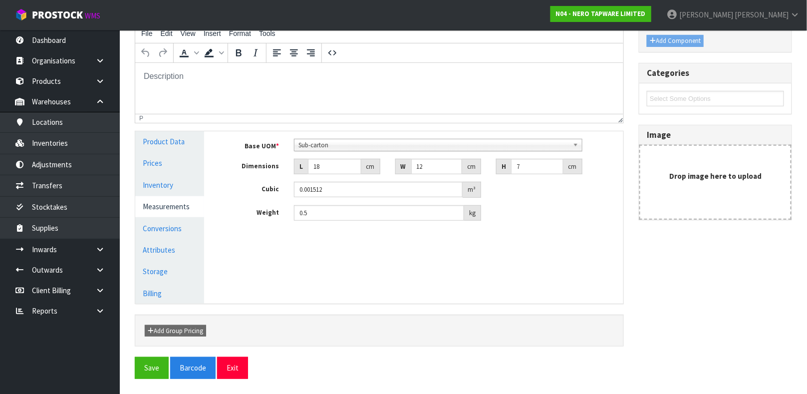
scroll to position [136, 0]
click at [172, 232] on link "Conversions" at bounding box center [169, 229] width 69 height 20
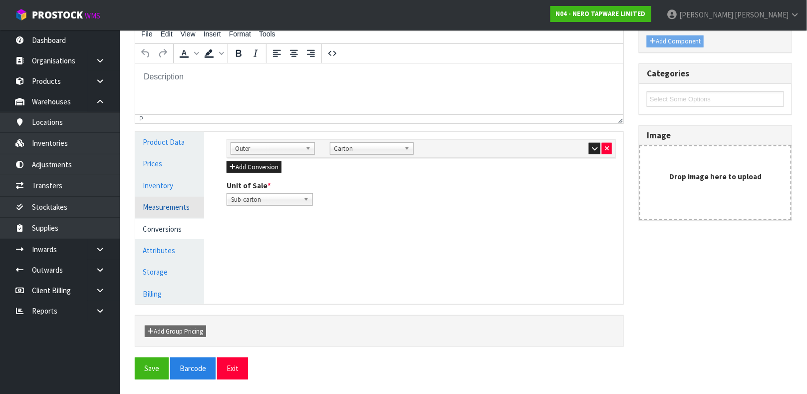
click at [171, 204] on link "Measurements" at bounding box center [169, 207] width 69 height 20
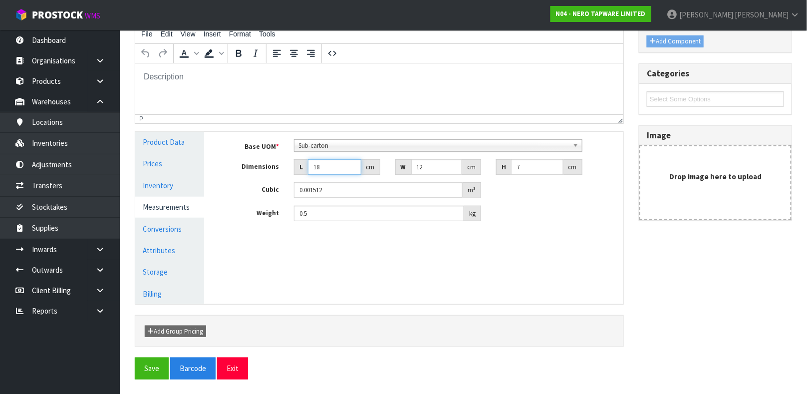
click at [326, 167] on input "18" at bounding box center [334, 166] width 53 height 15
click at [154, 228] on link "Conversions" at bounding box center [169, 229] width 69 height 20
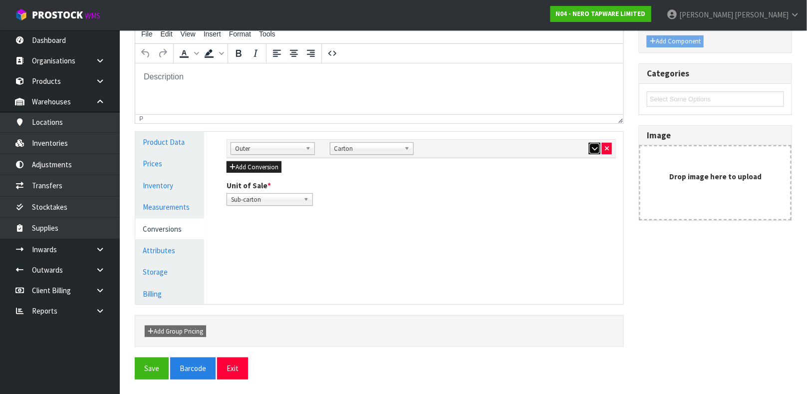
click at [595, 149] on icon "button" at bounding box center [594, 148] width 5 height 6
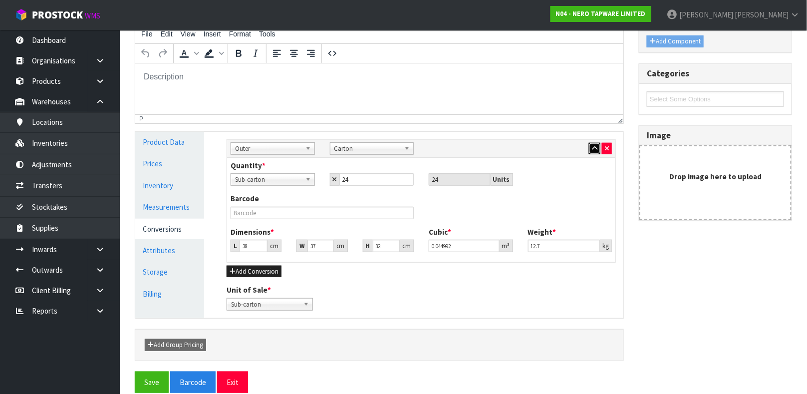
click at [592, 146] on icon "button" at bounding box center [594, 148] width 5 height 6
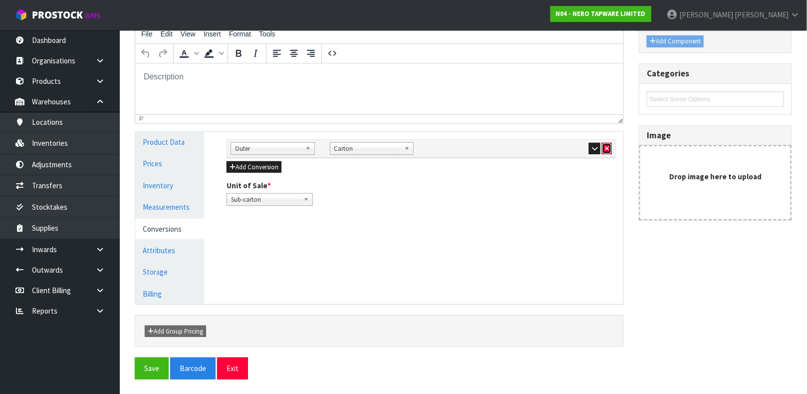
click at [607, 150] on icon "button" at bounding box center [607, 148] width 4 height 6
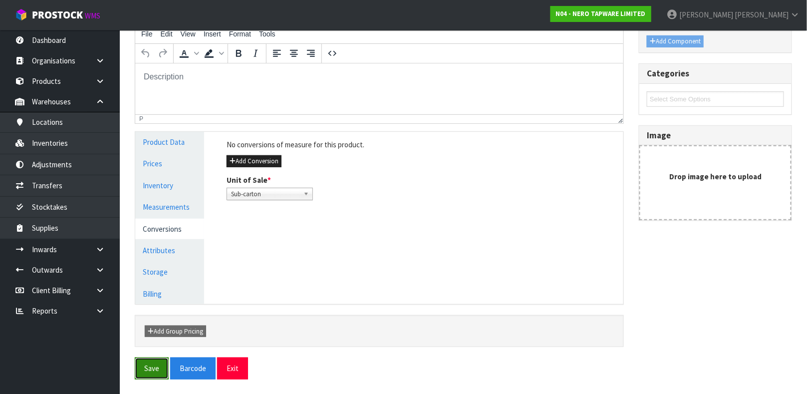
click at [144, 368] on button "Save" at bounding box center [152, 368] width 34 height 21
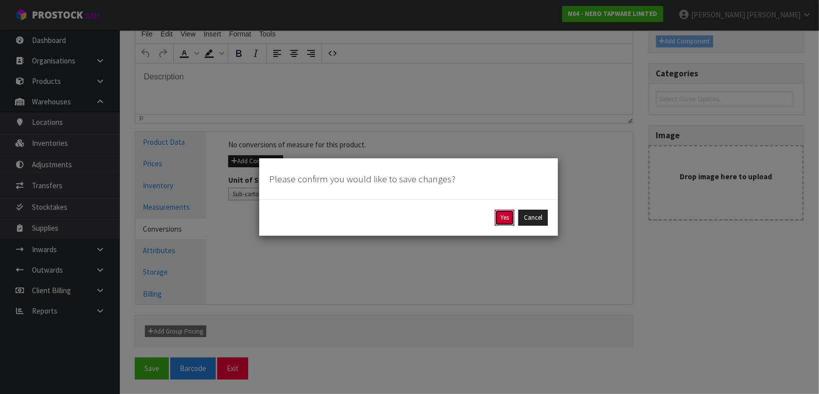
click at [501, 211] on button "Yes" at bounding box center [504, 218] width 19 height 16
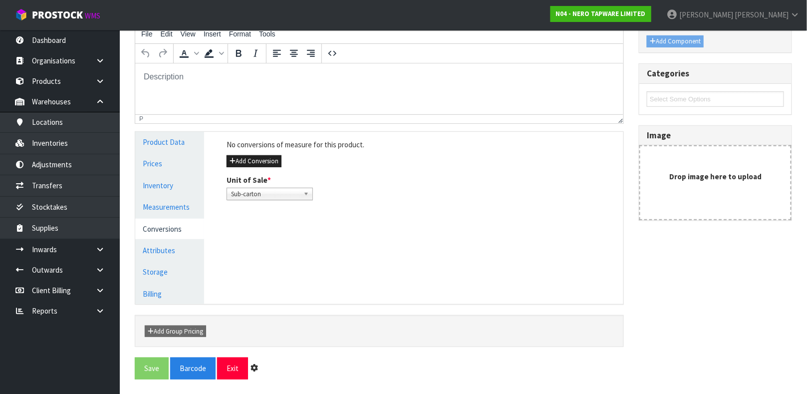
scroll to position [0, 0]
